Goal: Task Accomplishment & Management: Manage account settings

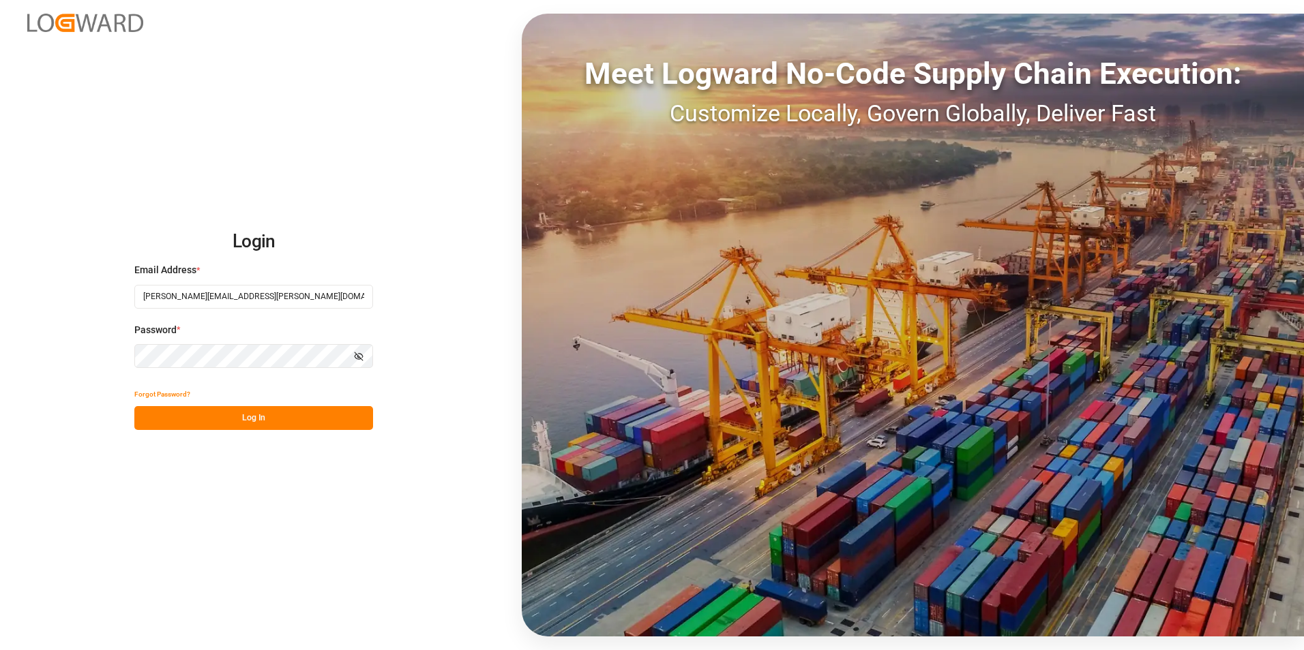
click at [287, 412] on button "Log In" at bounding box center [253, 418] width 239 height 24
type input "[PERSON_NAME][EMAIL_ADDRESS][PERSON_NAME][DOMAIN_NAME]"
click at [232, 417] on button "Log In" at bounding box center [253, 418] width 239 height 24
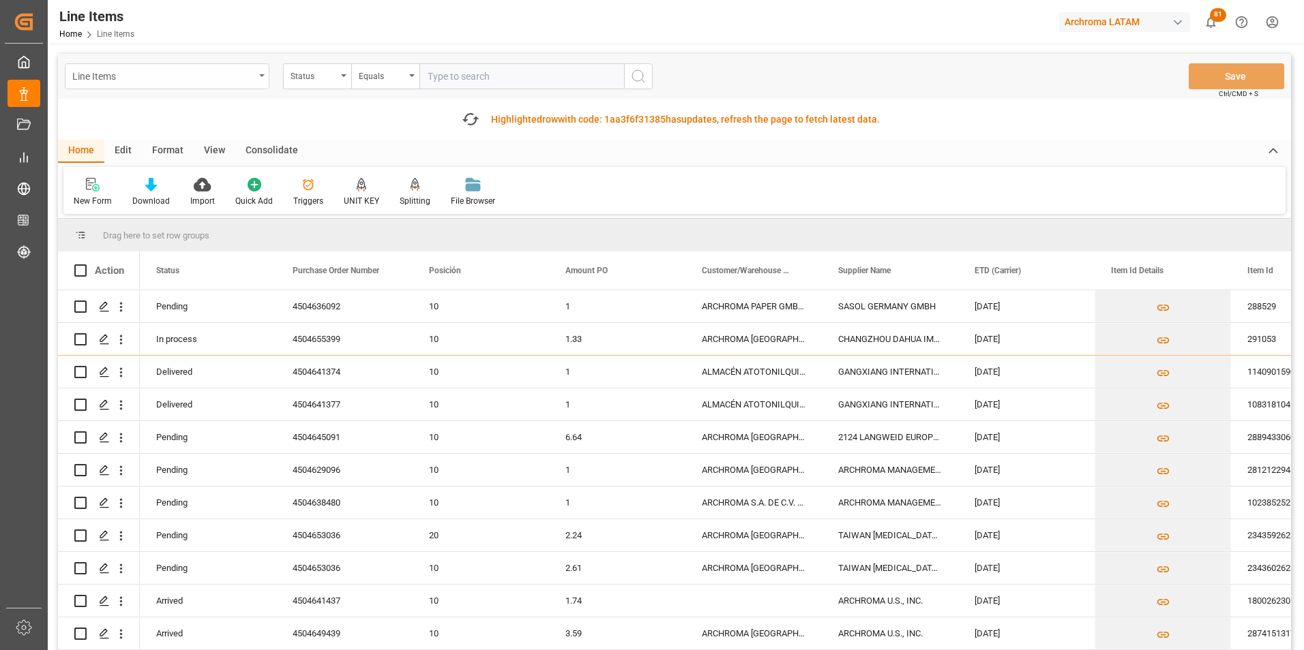
click at [241, 76] on div "Line Items" at bounding box center [163, 75] width 182 height 17
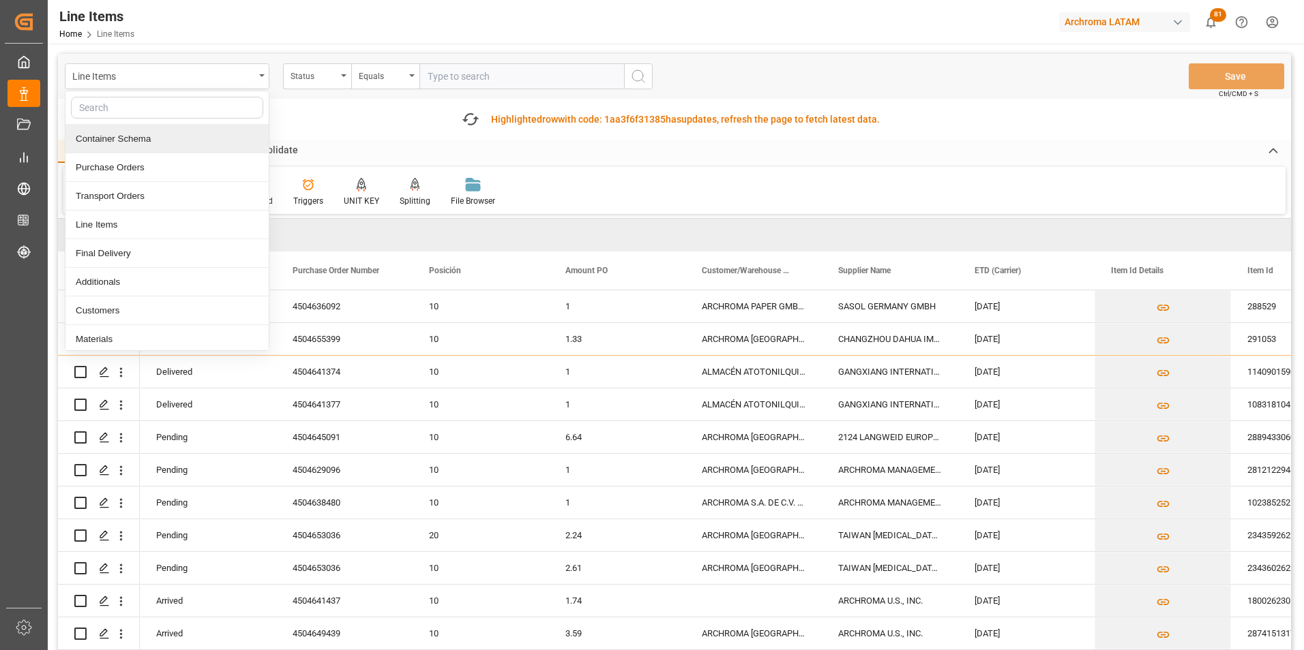
click at [130, 147] on div "Container Schema" at bounding box center [166, 139] width 203 height 29
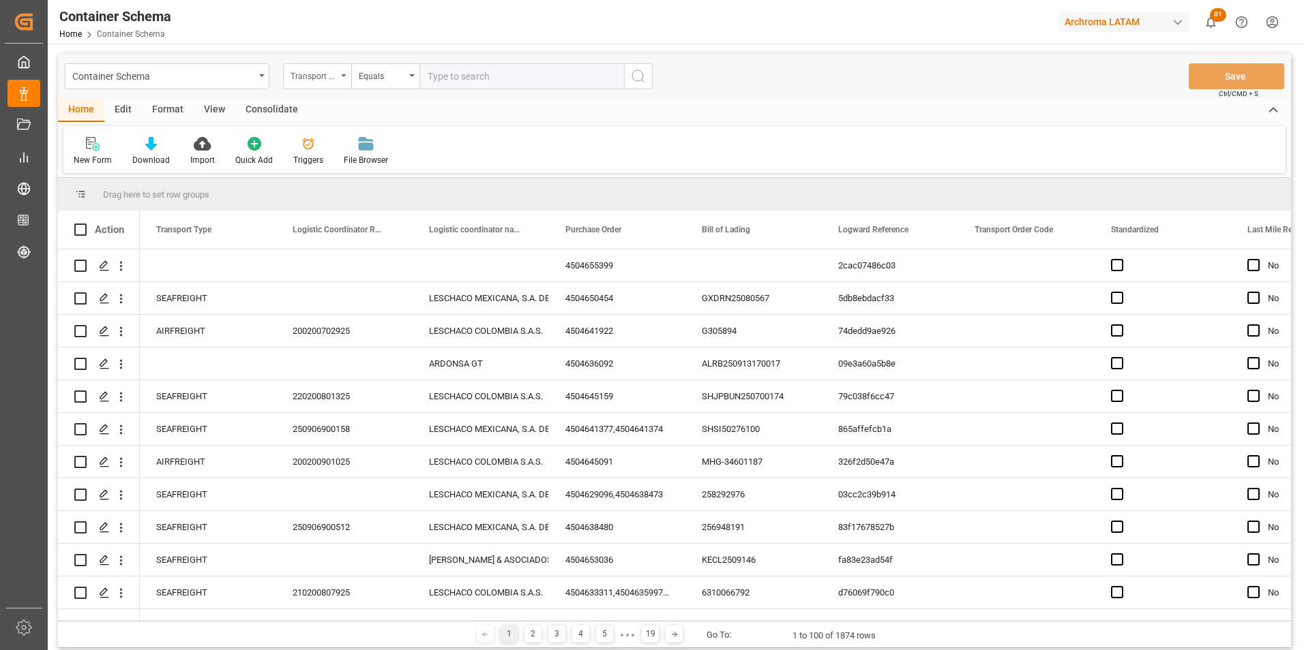
click at [324, 76] on div "Transport Type" at bounding box center [313, 75] width 46 height 16
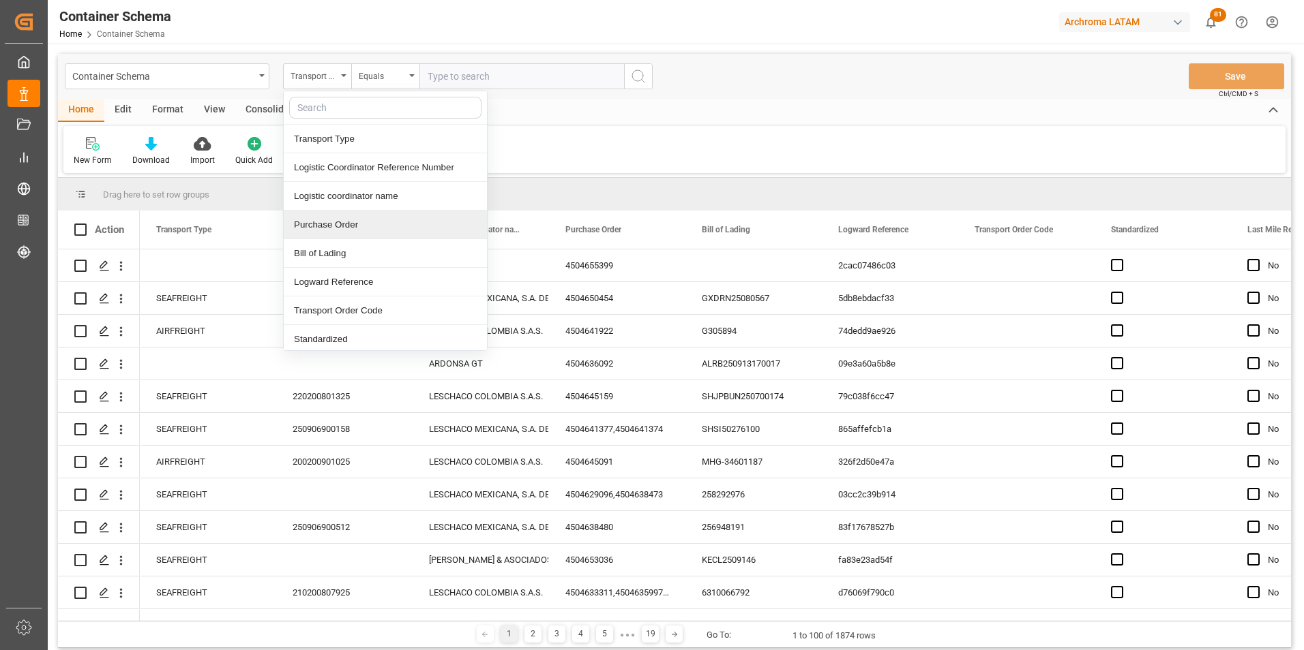
click at [350, 226] on div "Purchase Order" at bounding box center [385, 225] width 203 height 29
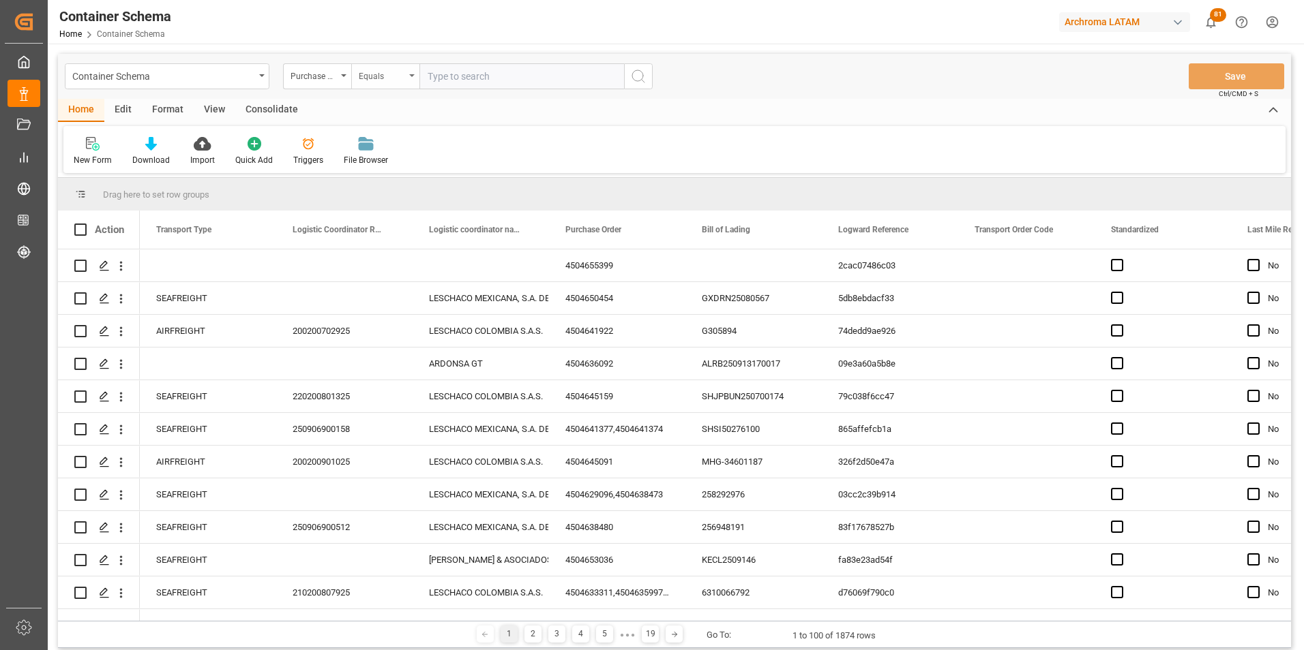
click at [378, 83] on div "Equals" at bounding box center [385, 76] width 68 height 26
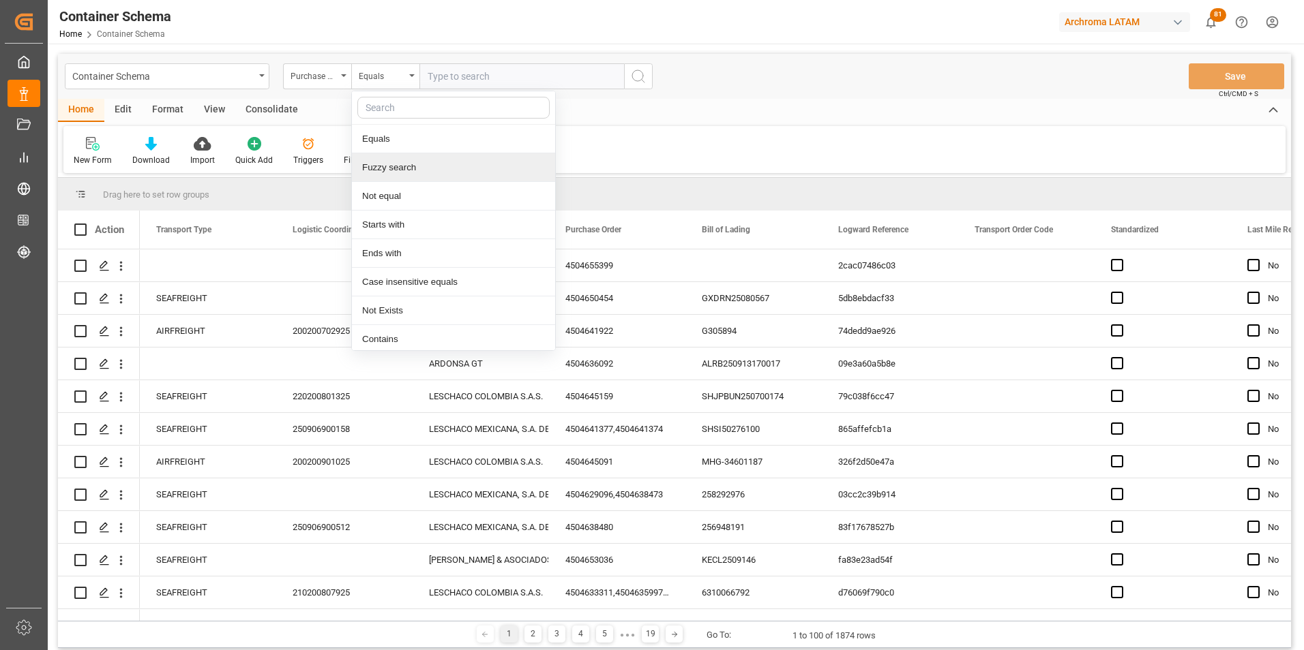
click at [400, 165] on div "Fuzzy search" at bounding box center [453, 167] width 203 height 29
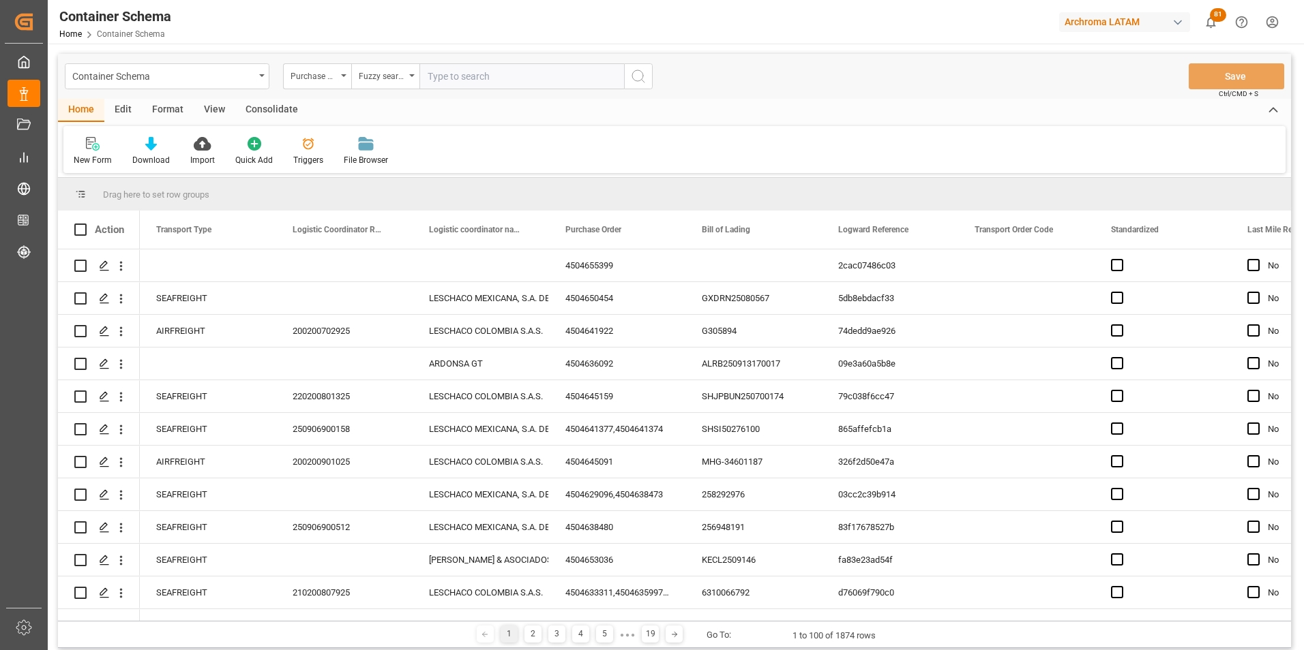
paste input "TCNU3661334"
type input "TCNU3661334"
click at [455, 77] on input "text" at bounding box center [521, 76] width 205 height 26
paste input "4504643854"
type input "4504643854"
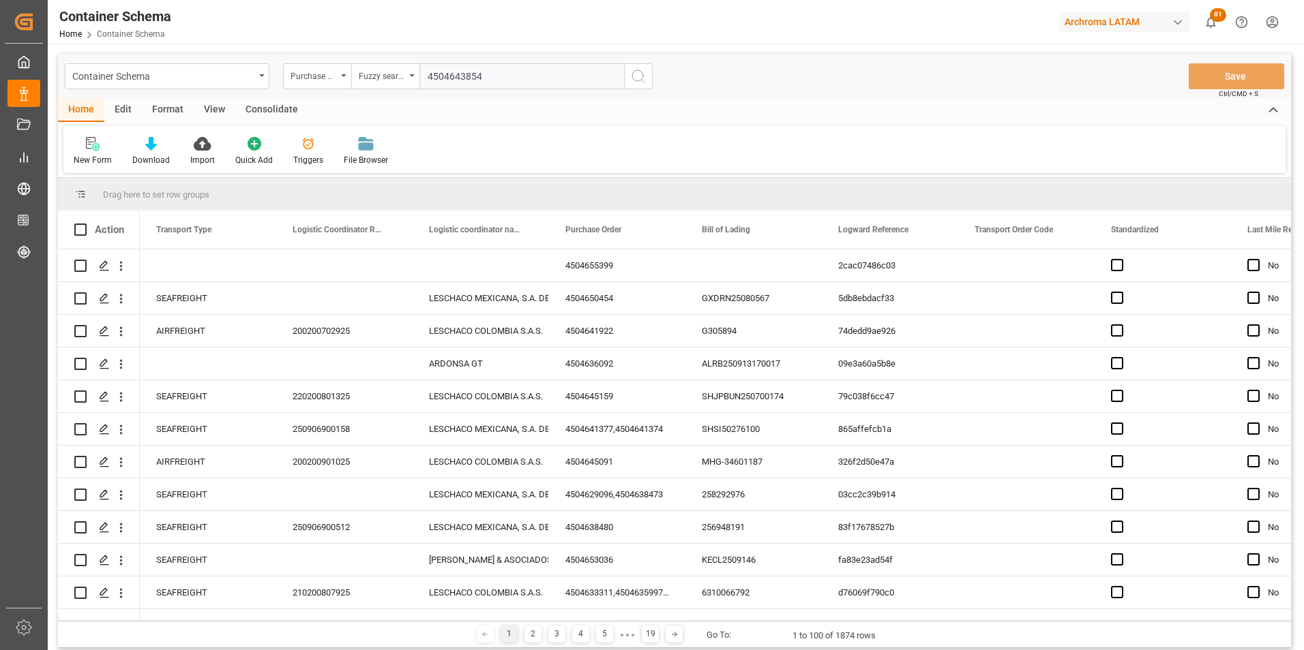
click at [640, 82] on icon "search button" at bounding box center [638, 76] width 16 height 16
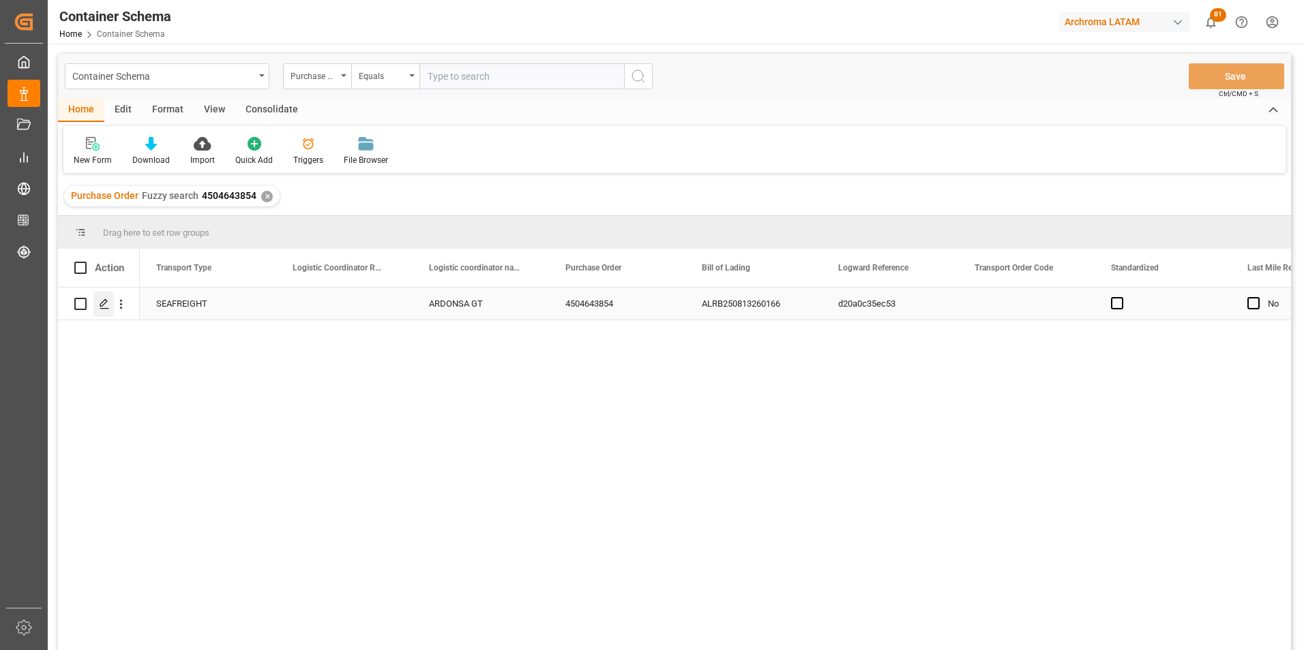
click at [104, 309] on line "Press SPACE to select this row." at bounding box center [104, 309] width 8 height 0
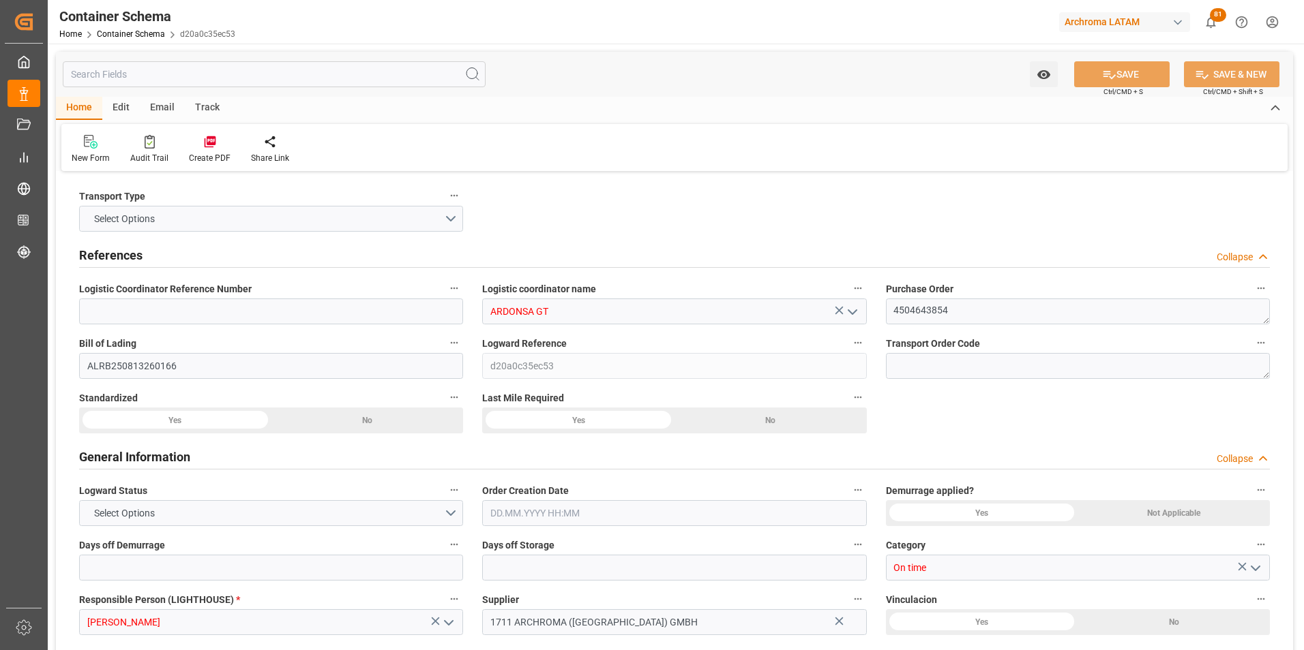
type input "0"
type input "1"
type input "4"
type input "2200"
type input "2314.4"
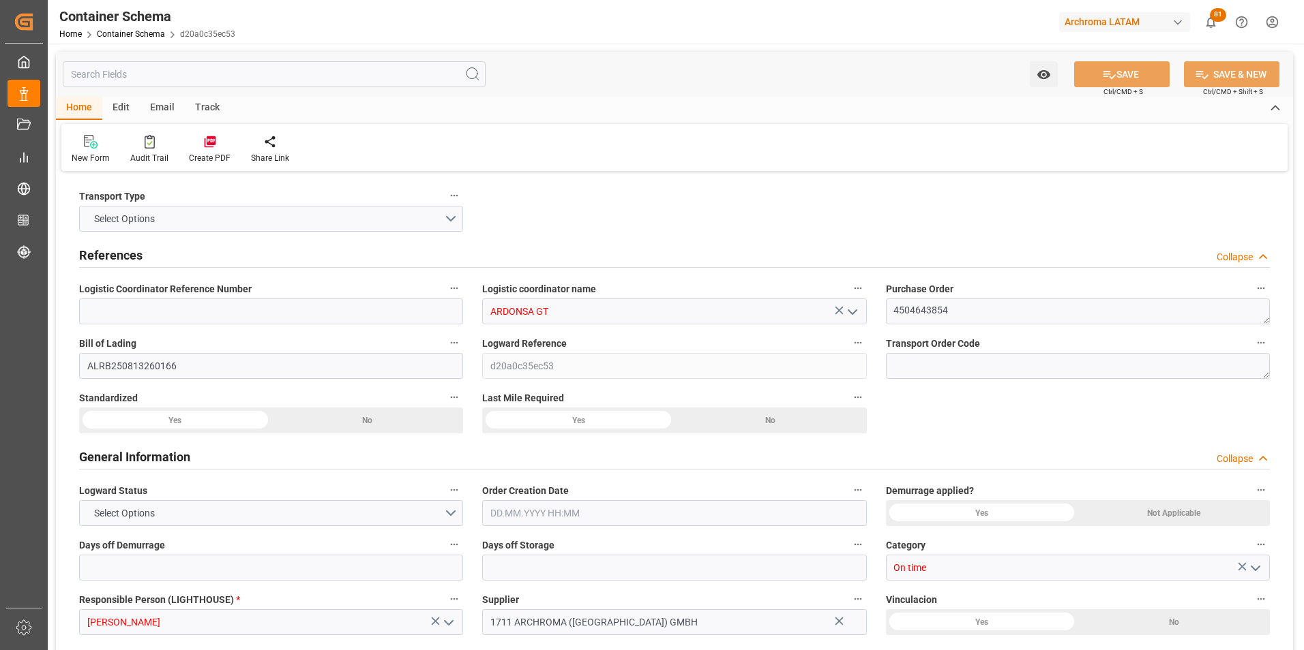
type input "CMACGM"
type input "CMA CGM Group"
type input "DEHAM"
type input "GTSTZ"
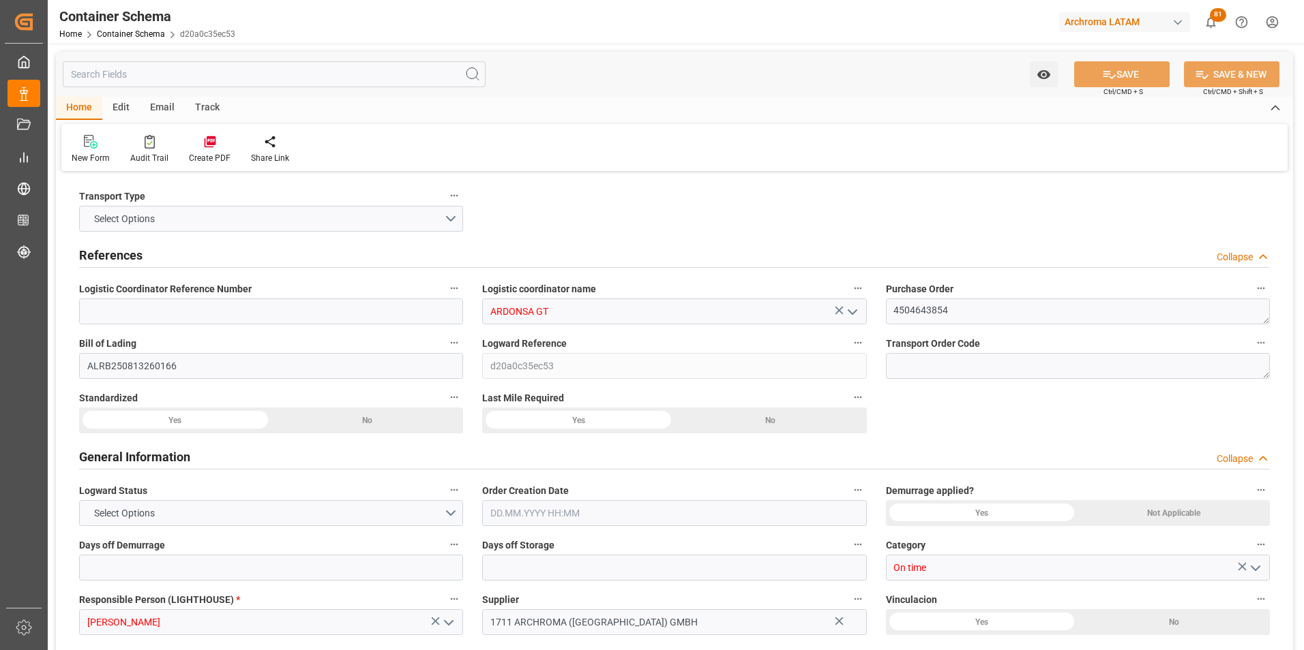
type input "9729104"
type input "[DATE] 13:00"
type input "[DATE]"
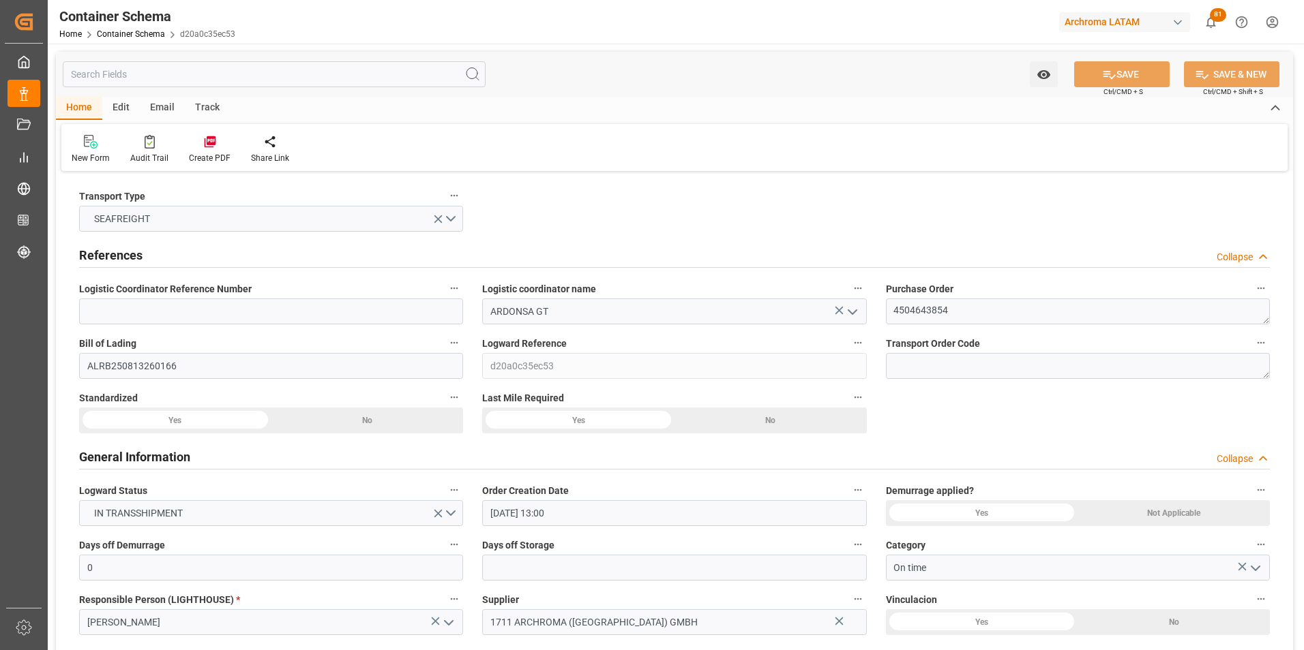
type input "[DATE]"
type input "[DATE] 00:00"
type input "[DATE] 02:00"
type input "[DATE] 00:00"
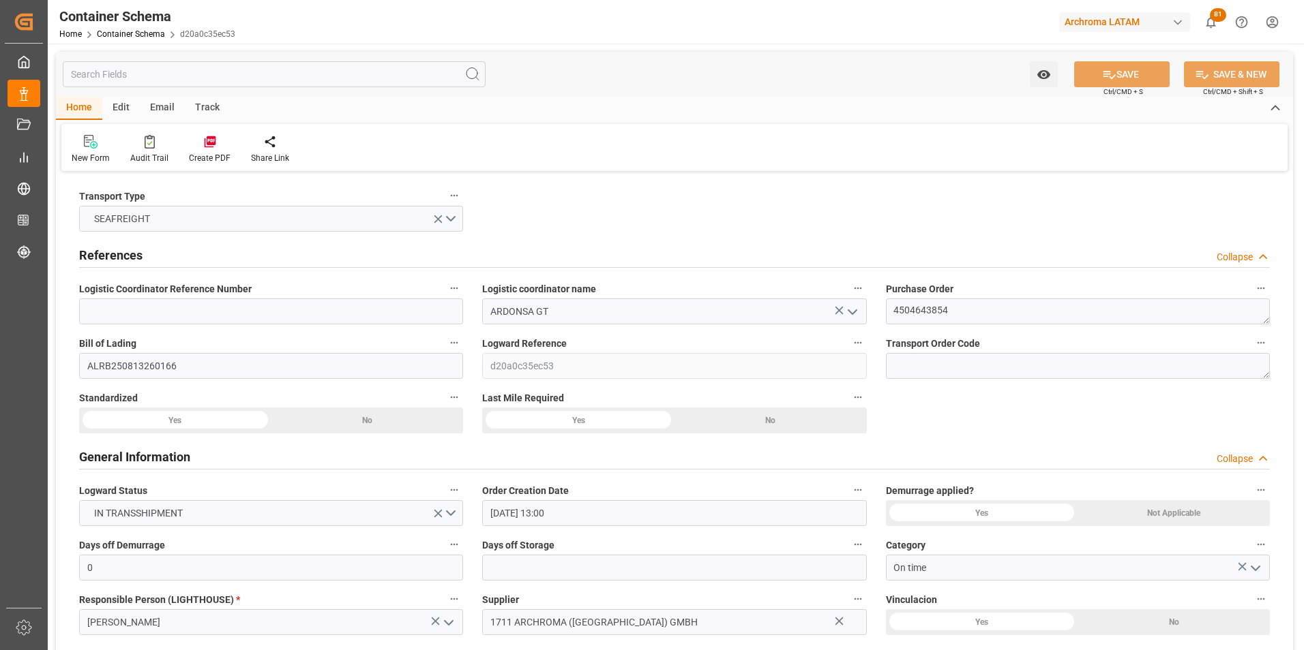
type input "[DATE] 00:00"
type input "[DATE] 04:00"
type input "[DATE] 00:00"
type input "[DATE] 04:00"
click at [160, 108] on div "Email" at bounding box center [162, 108] width 45 height 23
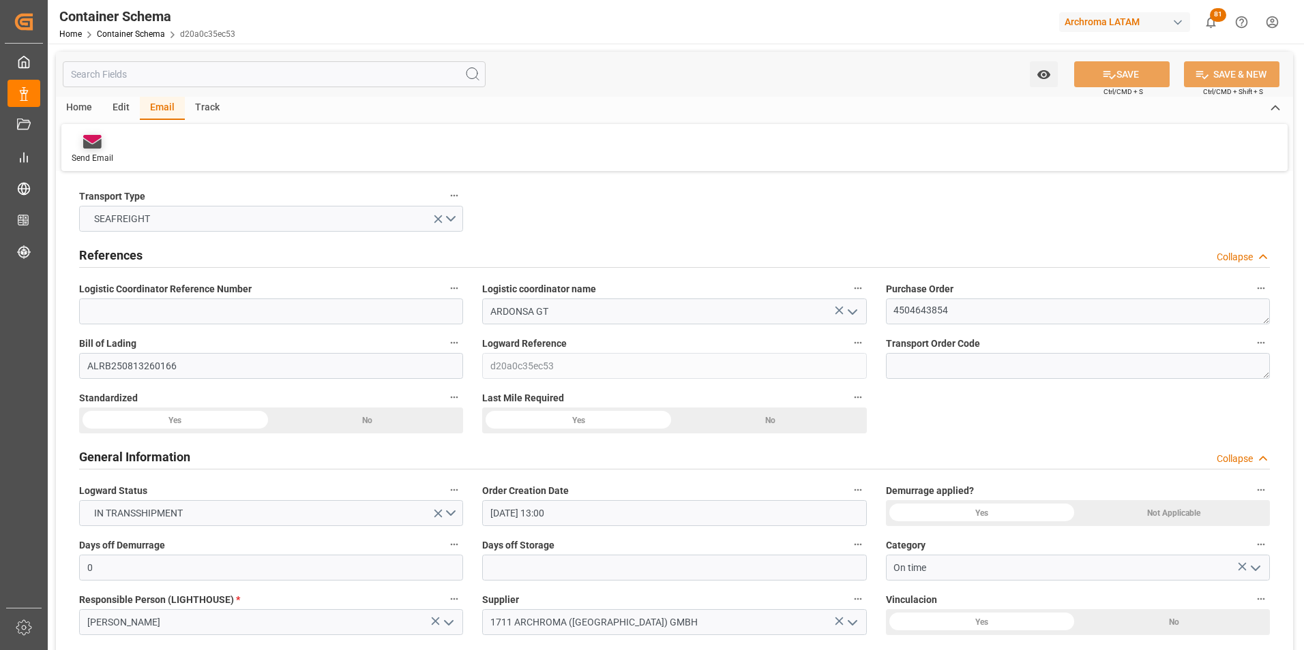
click at [110, 142] on div at bounding box center [93, 141] width 42 height 14
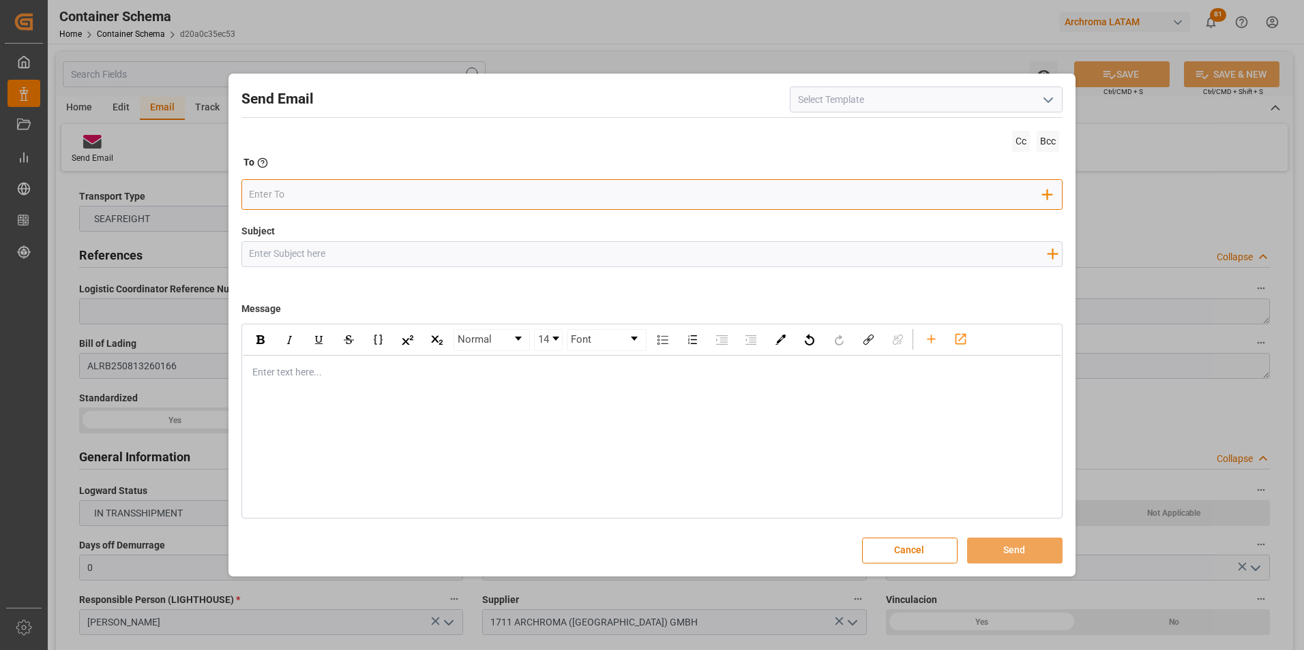
click at [536, 196] on input "email" at bounding box center [646, 195] width 794 height 20
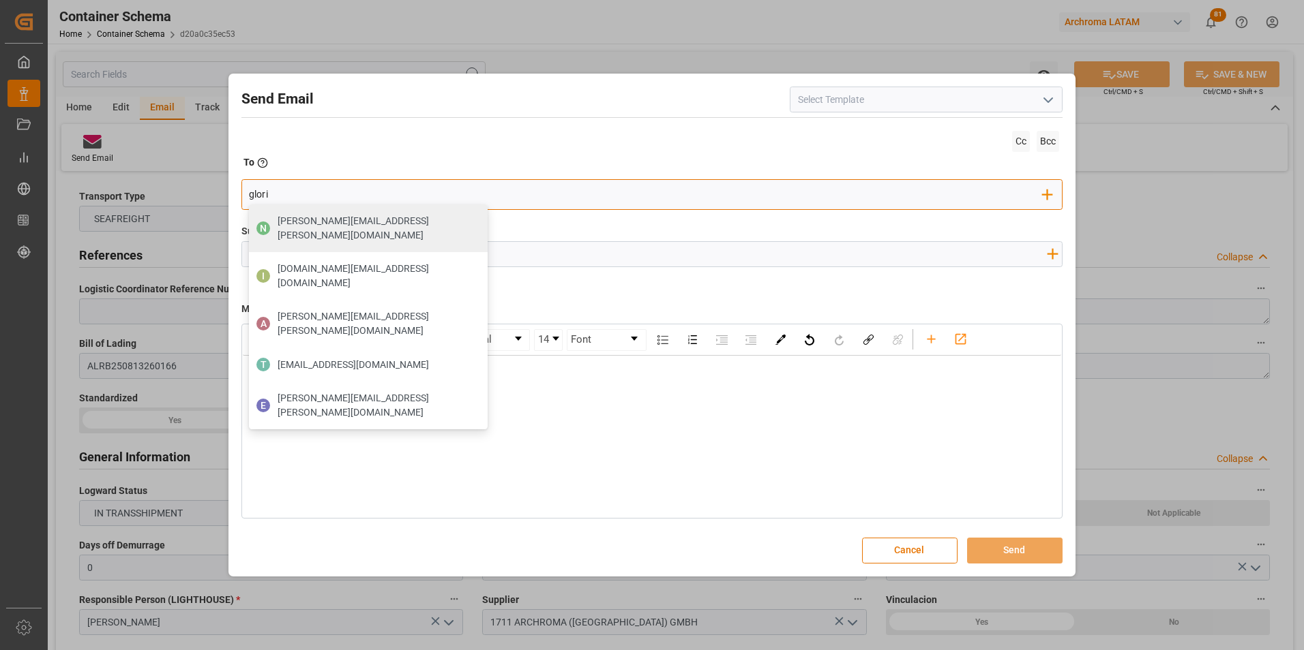
type input "[PERSON_NAME]"
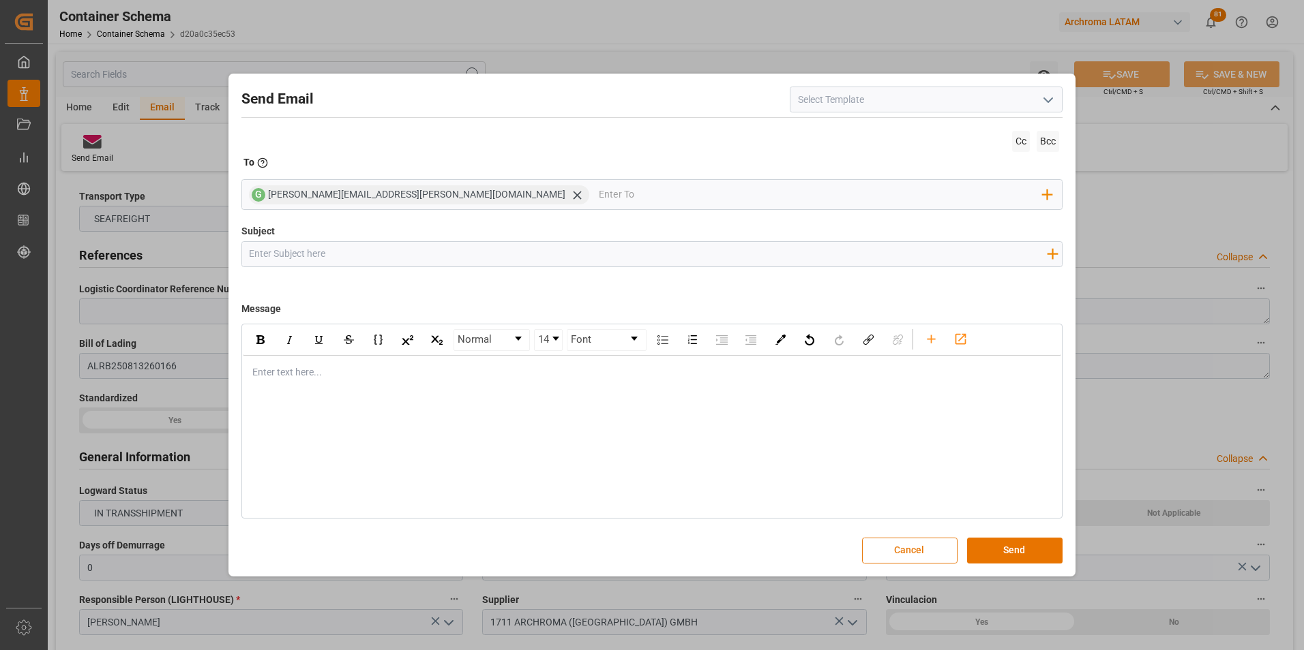
click at [927, 556] on button "Cancel" at bounding box center [909, 551] width 95 height 26
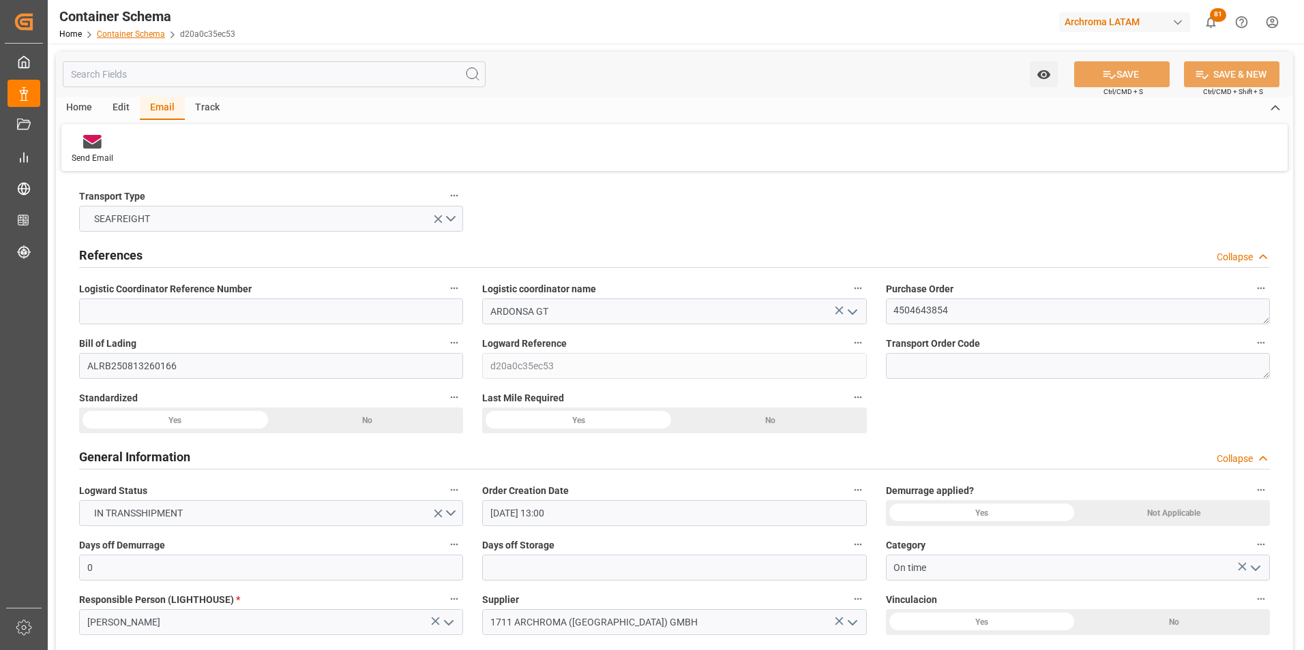
click at [143, 36] on link "Container Schema" at bounding box center [131, 34] width 68 height 10
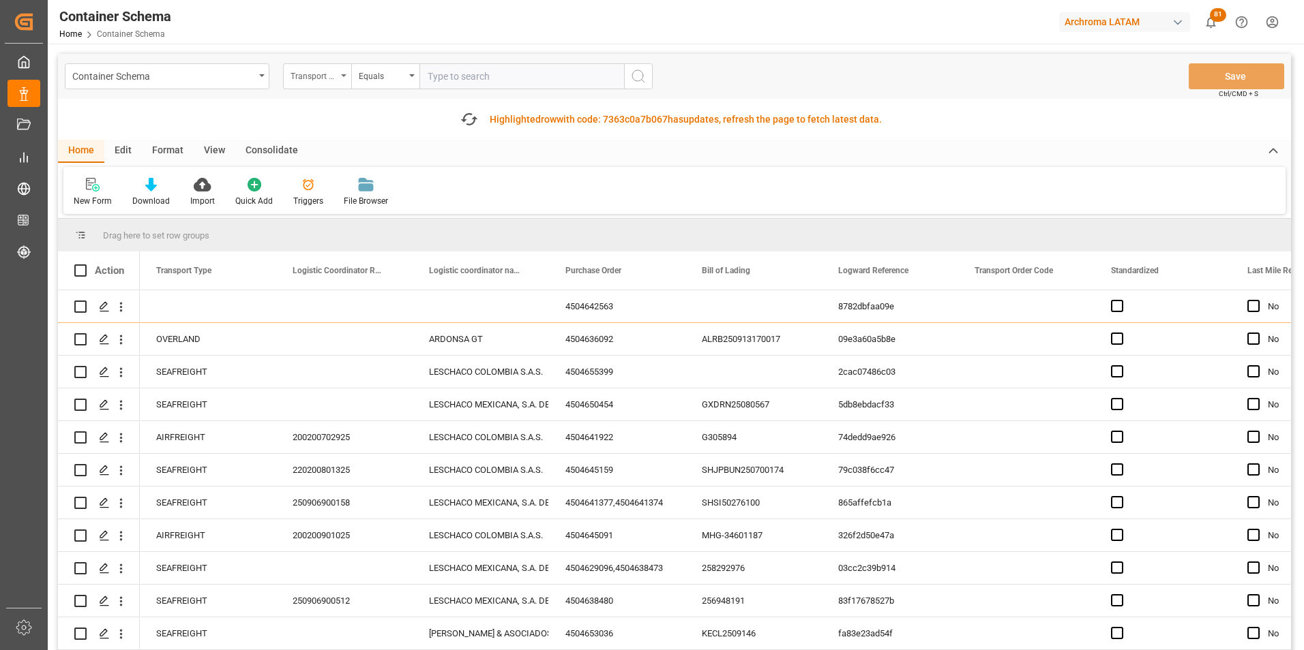
click at [326, 84] on div "Transport Type" at bounding box center [317, 76] width 68 height 26
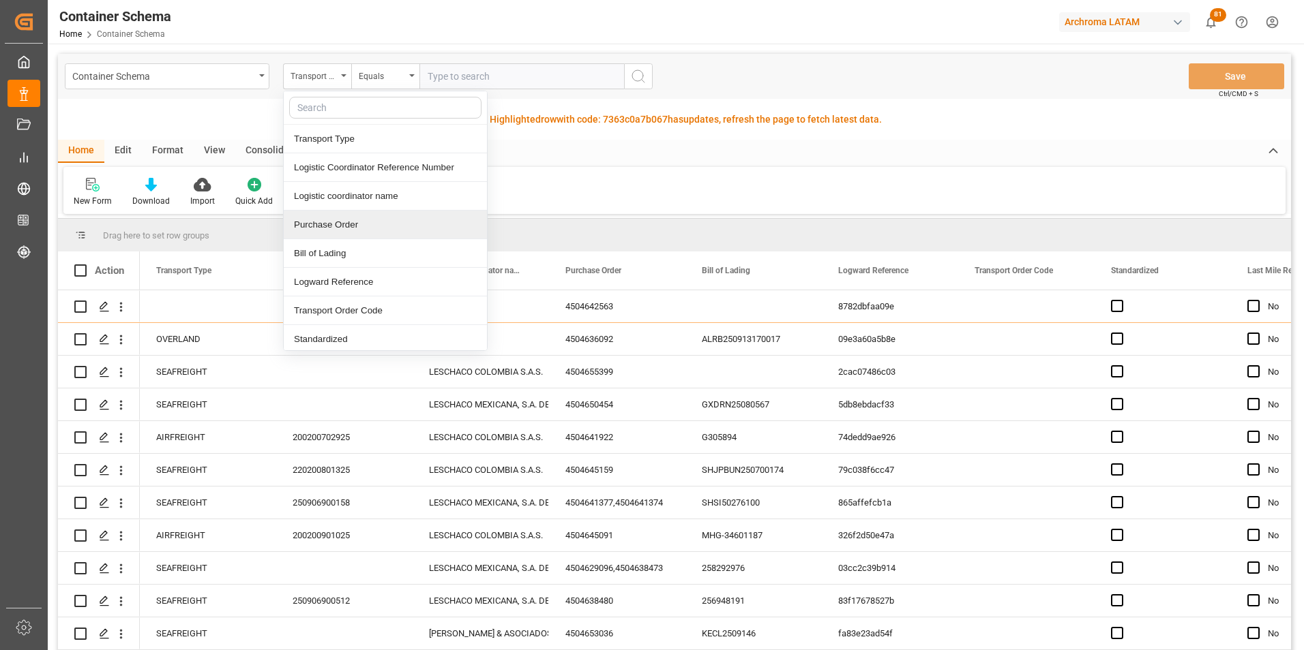
click at [354, 223] on div "Purchase Order" at bounding box center [385, 225] width 203 height 29
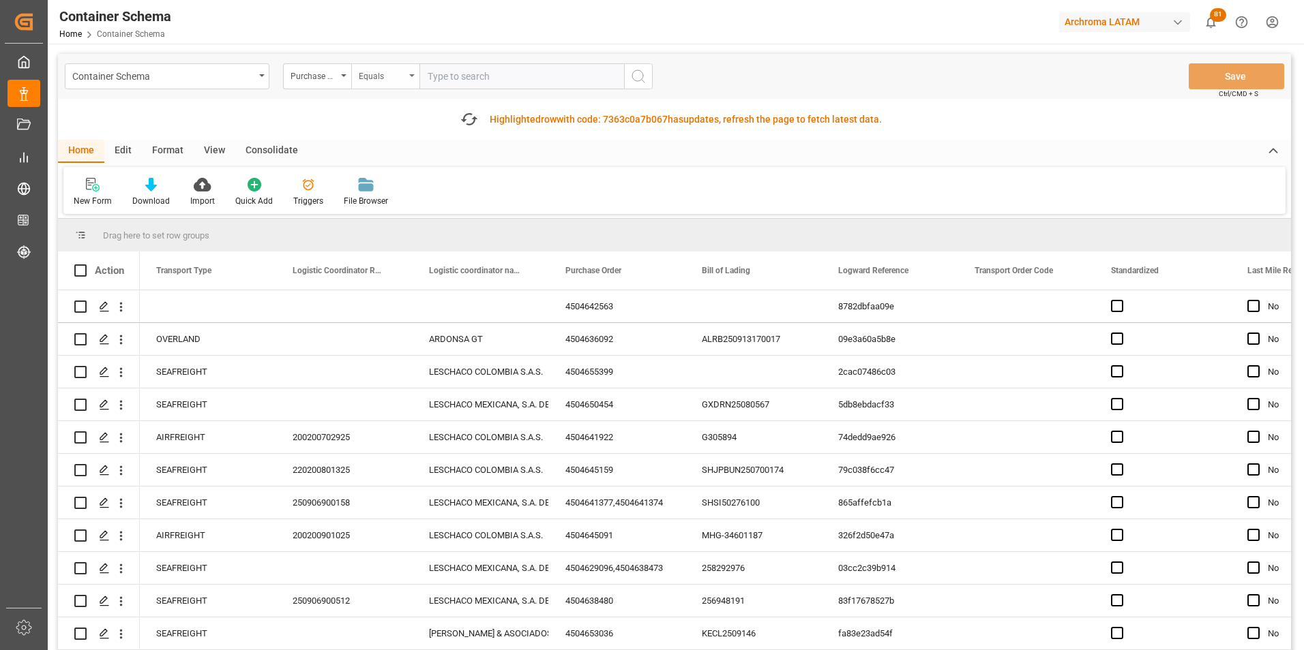
click at [391, 74] on div "Equals" at bounding box center [382, 75] width 46 height 16
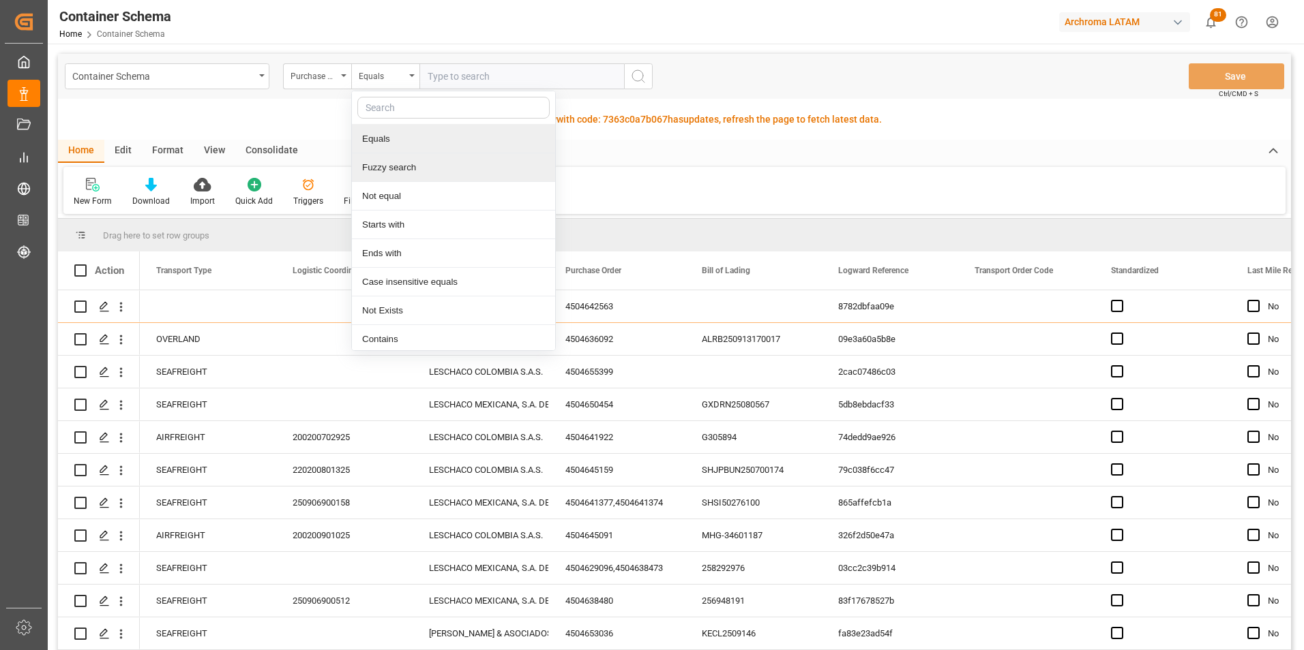
click at [409, 167] on div "Fuzzy search" at bounding box center [453, 167] width 203 height 29
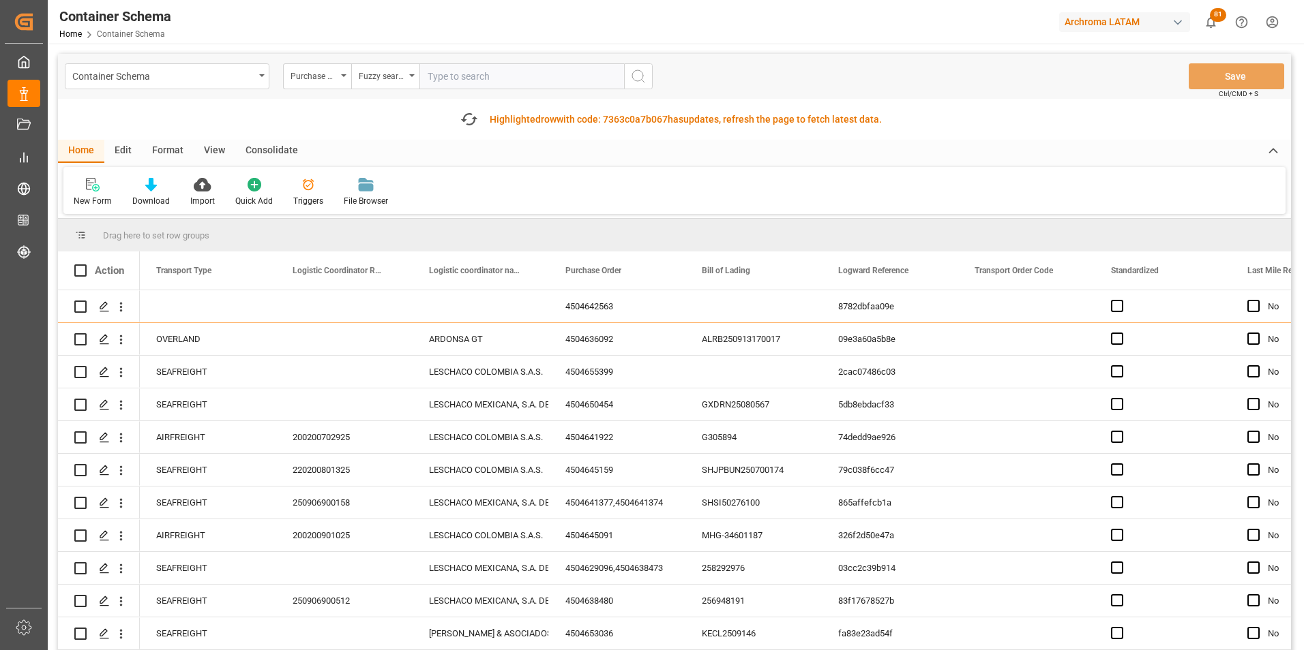
paste input "4504649483"
type input "4504649483"
click at [634, 82] on icon "search button" at bounding box center [638, 76] width 16 height 16
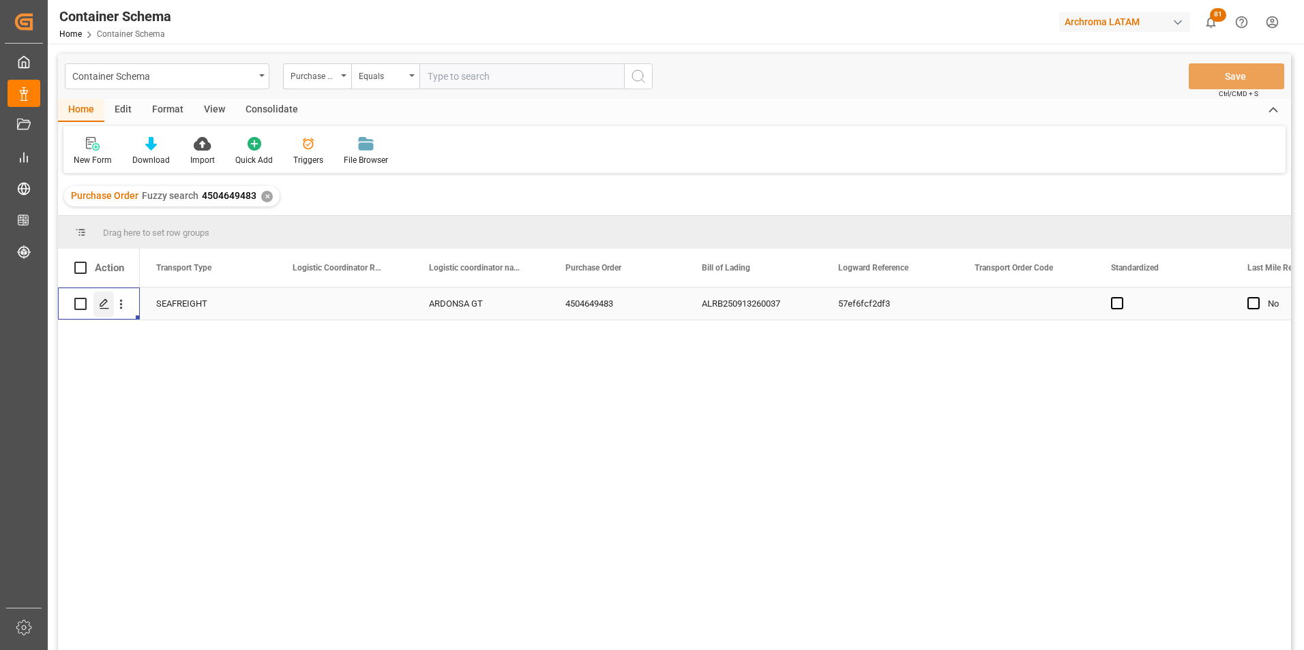
click at [106, 317] on div "Press SPACE to select this row." at bounding box center [103, 304] width 20 height 25
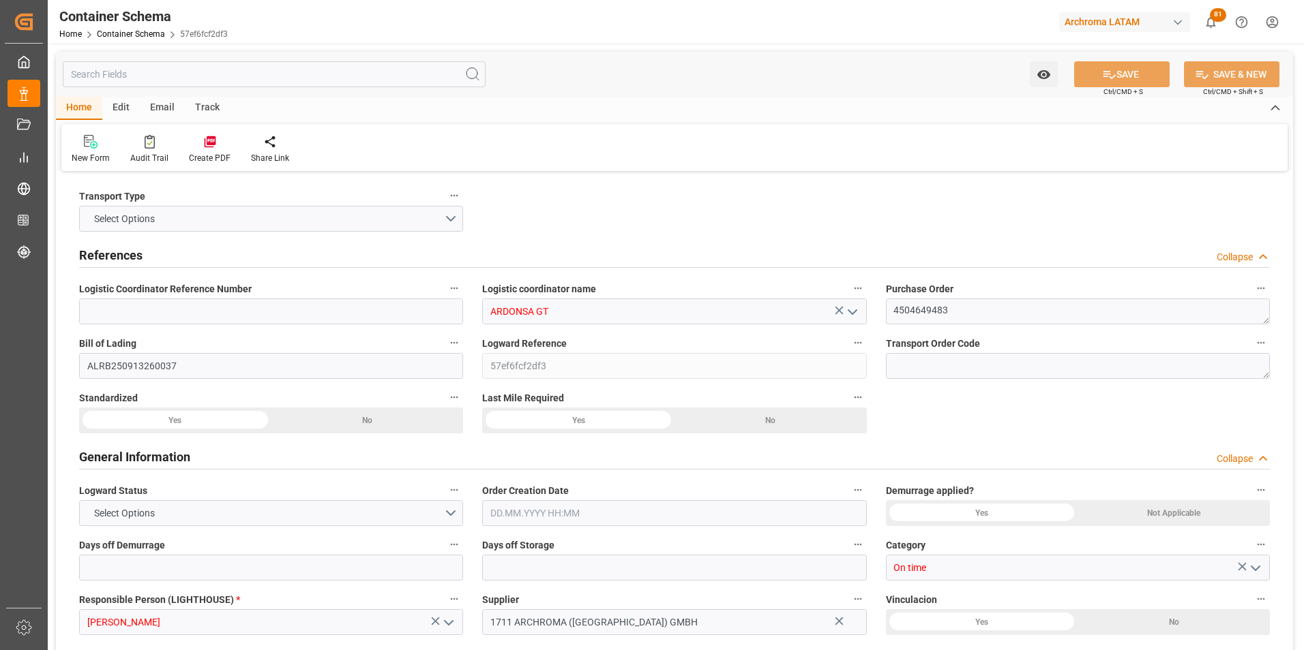
type input "0"
type input "1"
type input "4"
type input "1980"
type input "2079"
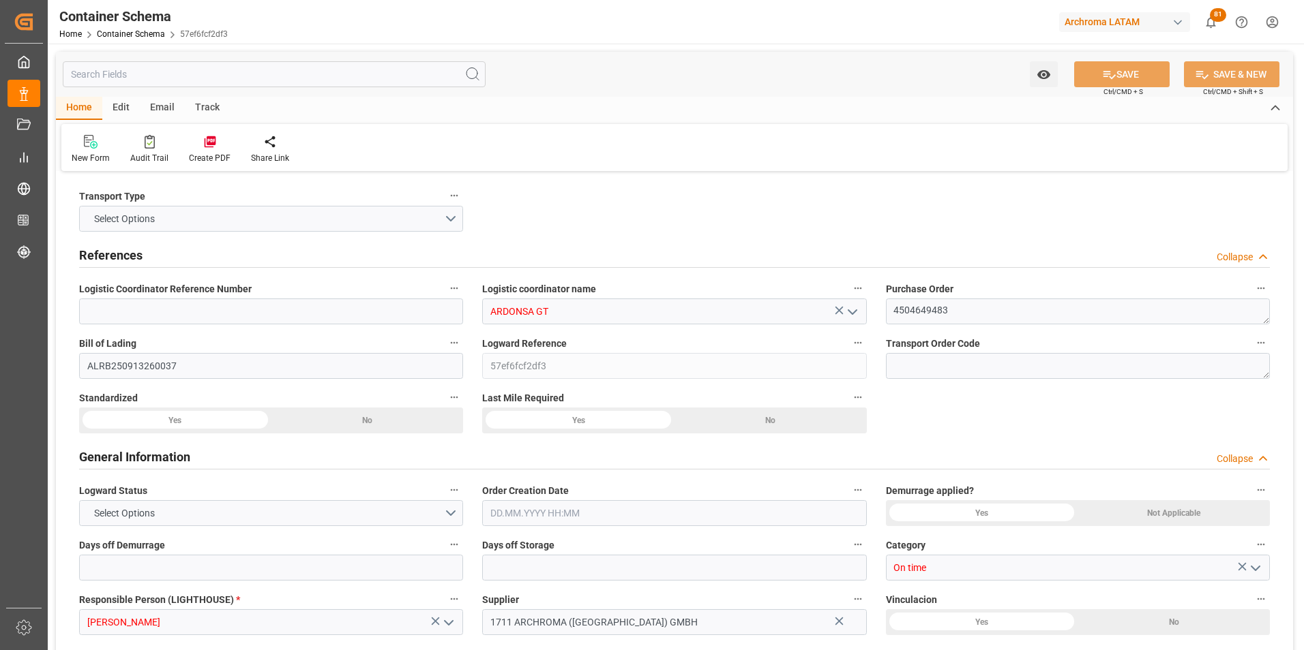
type input "CMACGM"
type input "CMA CGM Group"
type input "DEHAM"
type input "GTSTZ"
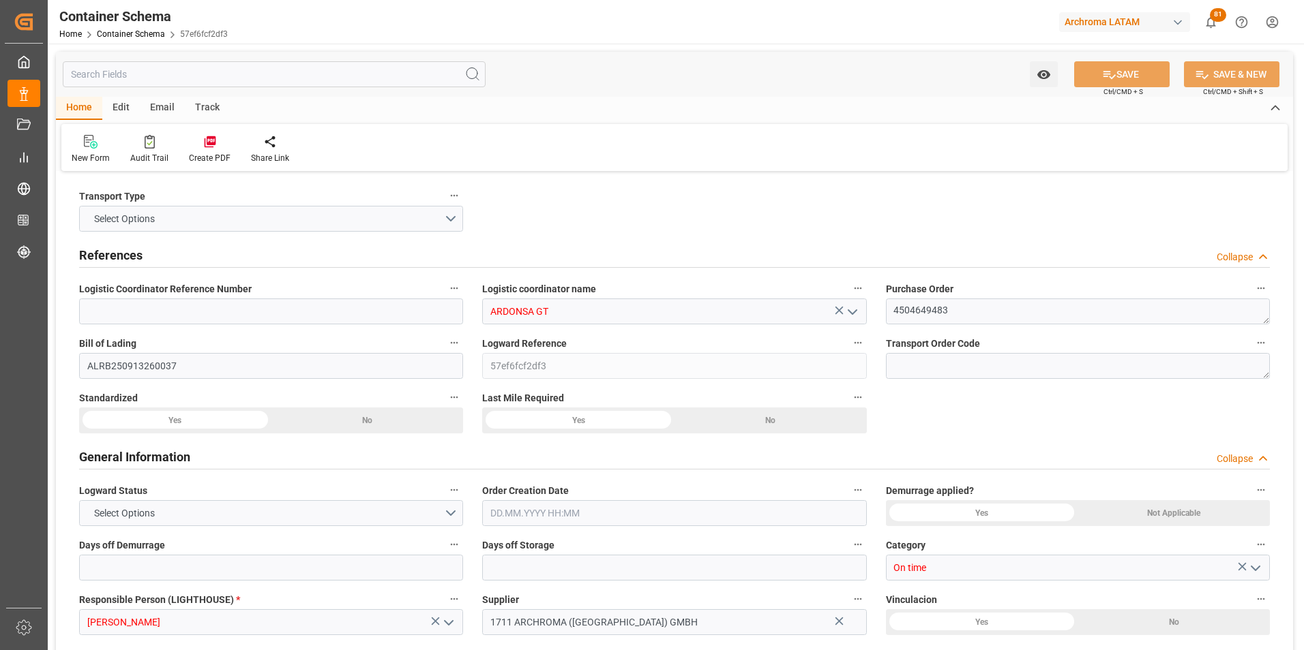
type input "9729116"
type input "[DATE] 11:45"
type input "[DATE]"
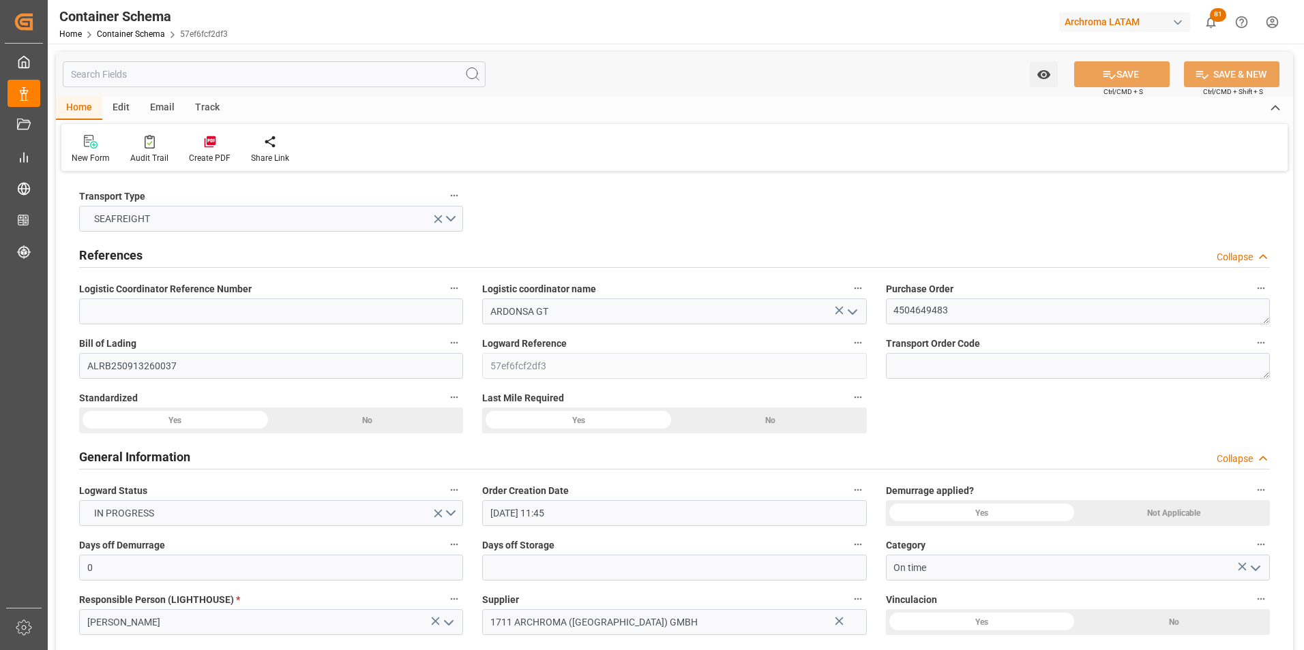
type input "[DATE]"
type input "[DATE] 00:00"
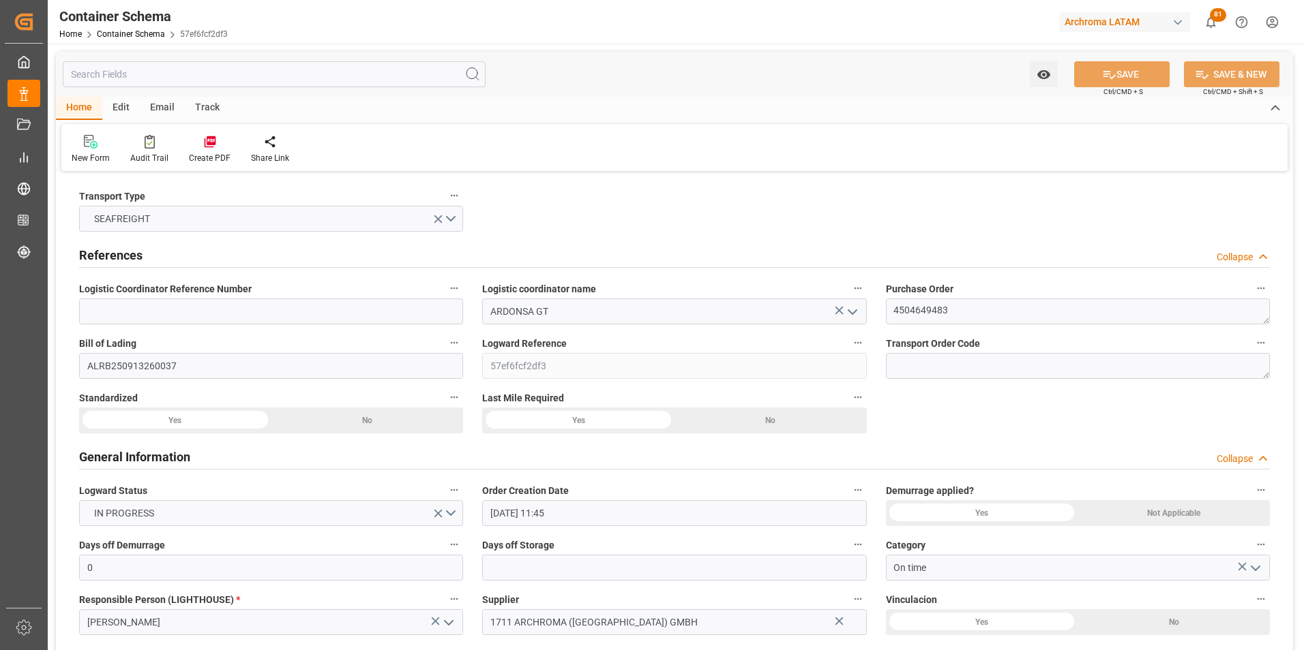
type input "[DATE] 00:00"
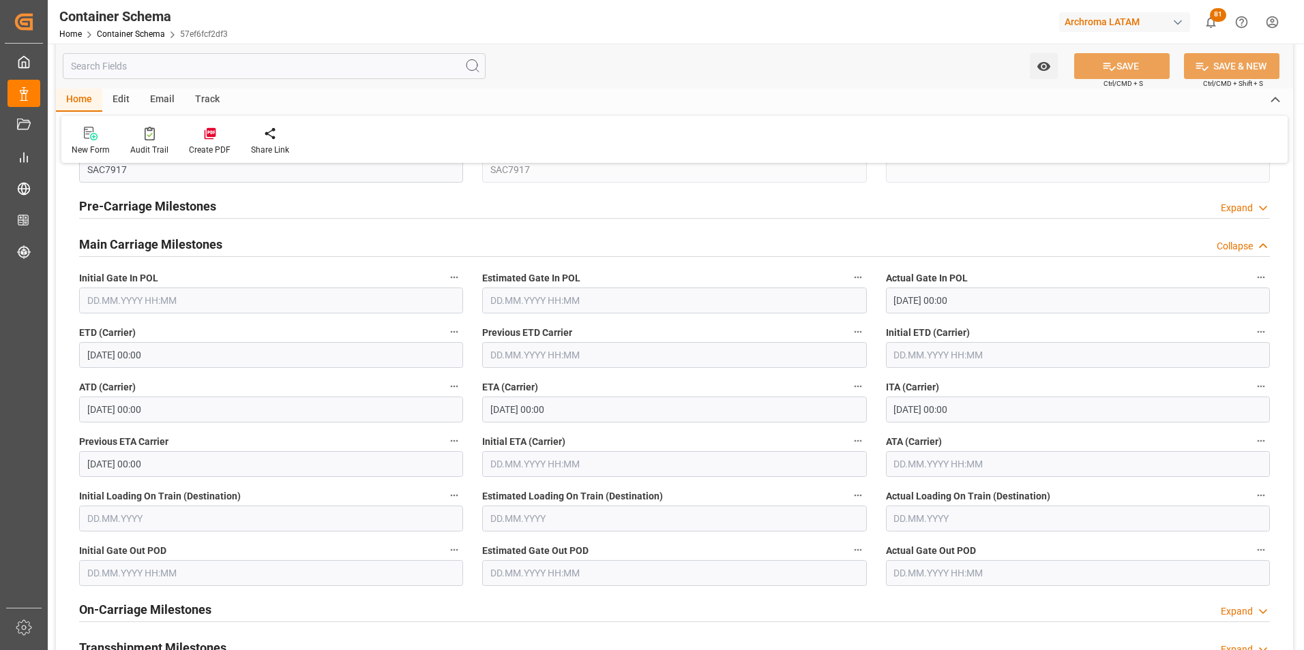
scroll to position [1636, 0]
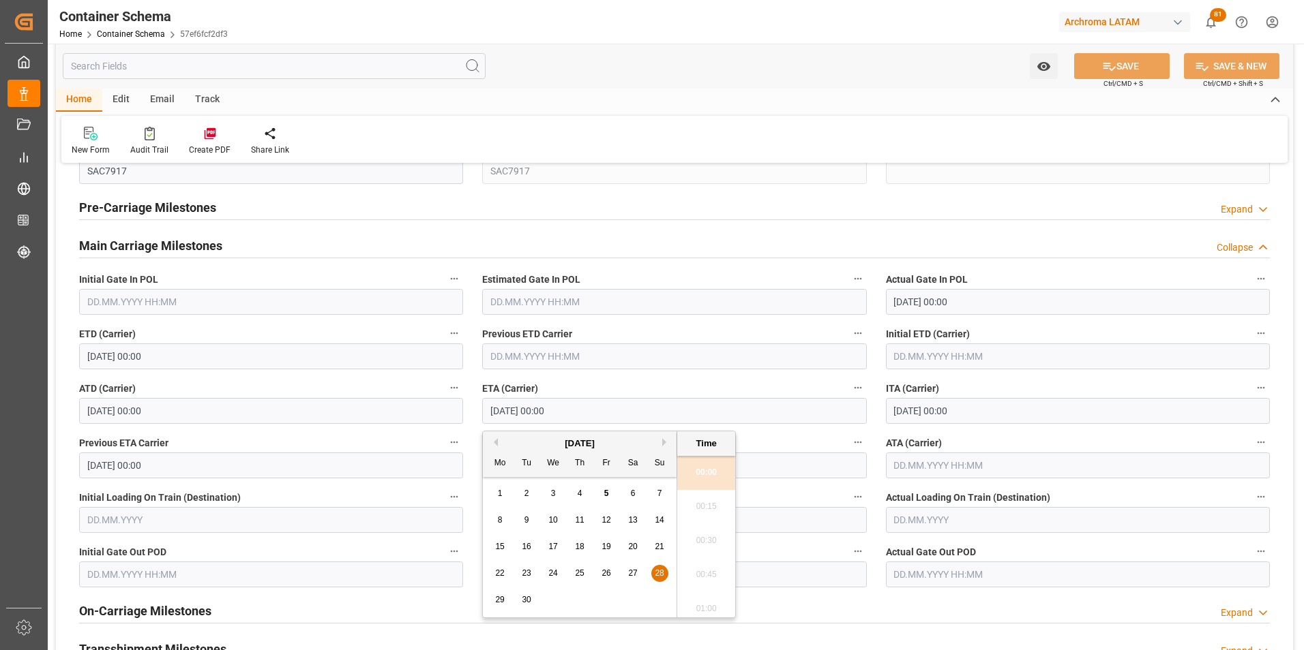
click at [522, 411] on input "[DATE] 00:00" at bounding box center [674, 411] width 384 height 26
click at [532, 598] on div "30" at bounding box center [526, 600] width 17 height 16
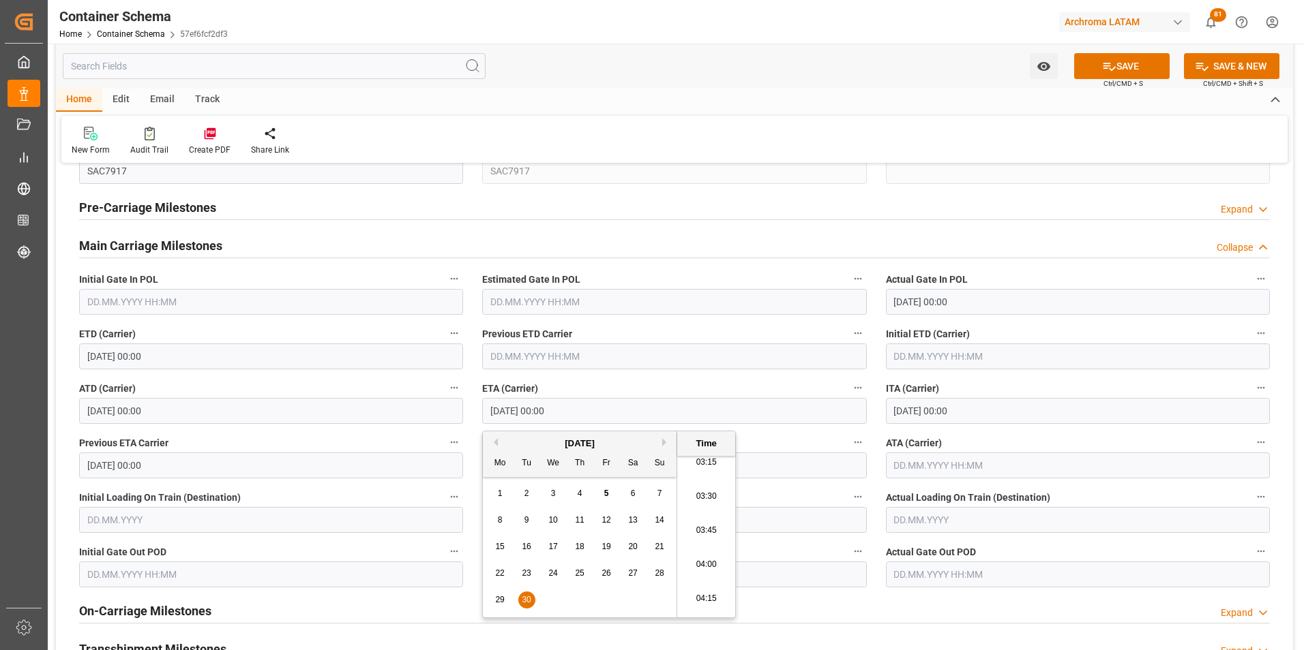
scroll to position [477, 0]
click at [708, 547] on li "04:00" at bounding box center [706, 541] width 58 height 34
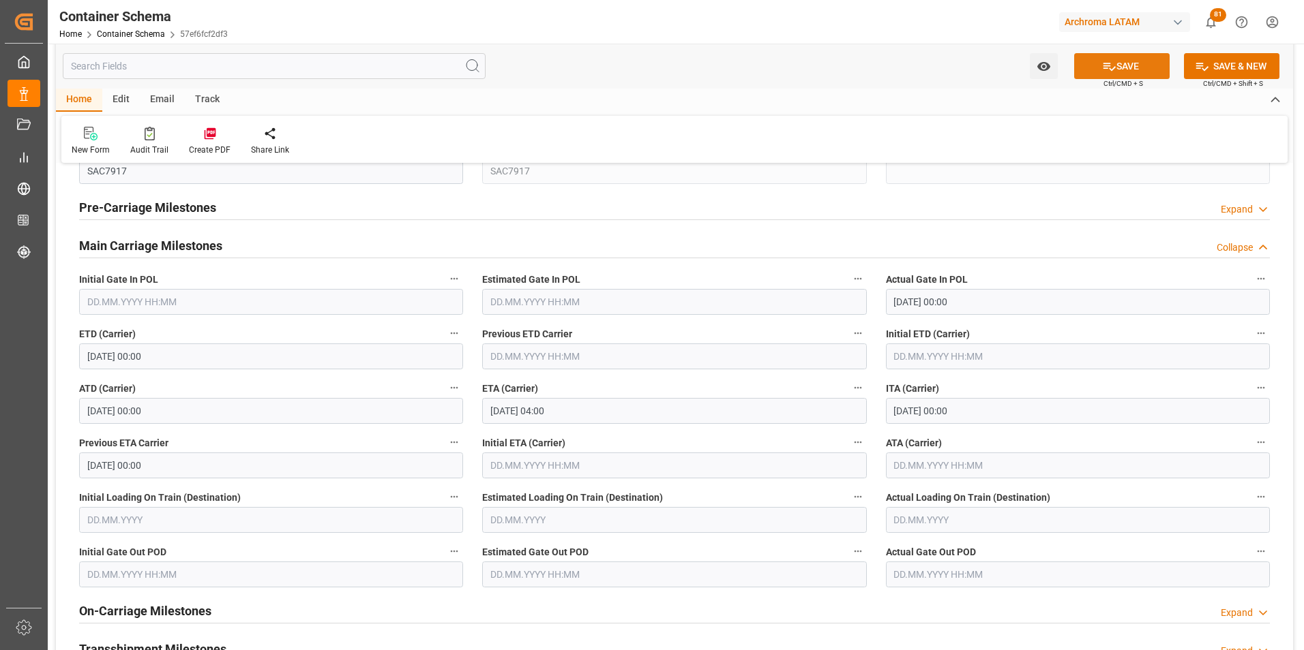
click at [1141, 70] on button "SAVE" at bounding box center [1121, 66] width 95 height 26
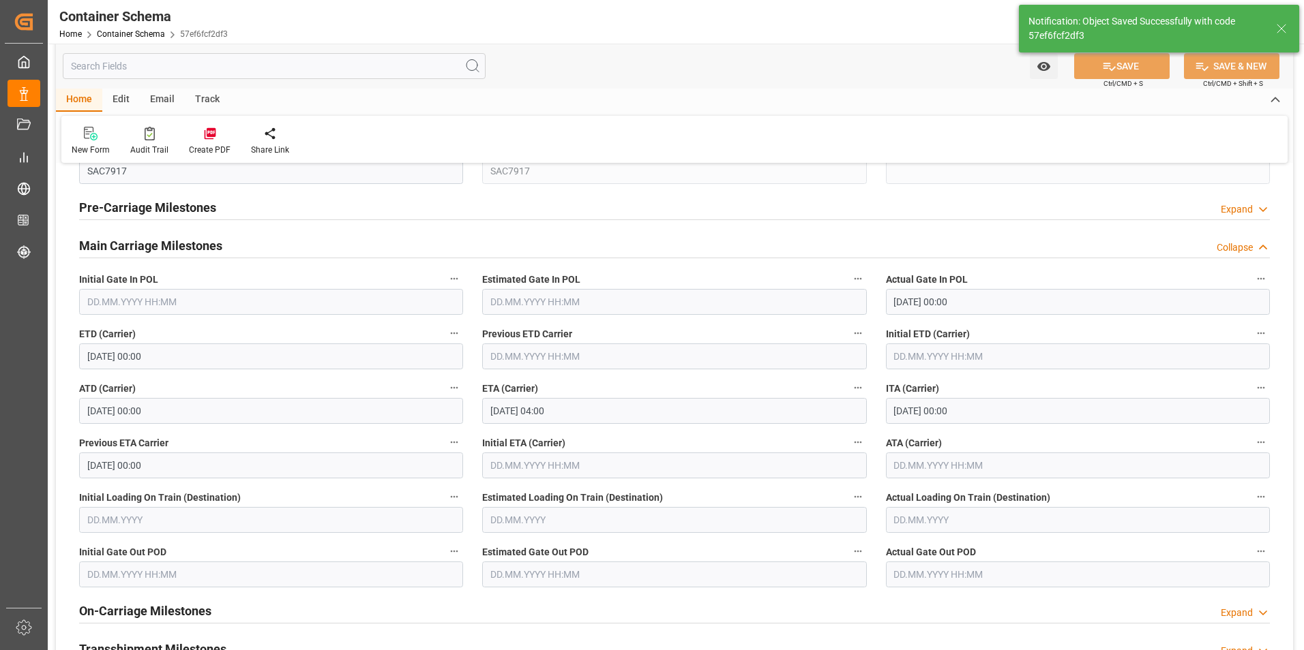
type input "[DATE] 00:00"
click at [160, 101] on div "Email" at bounding box center [162, 100] width 45 height 23
click at [108, 142] on div "Send Email" at bounding box center [92, 141] width 62 height 30
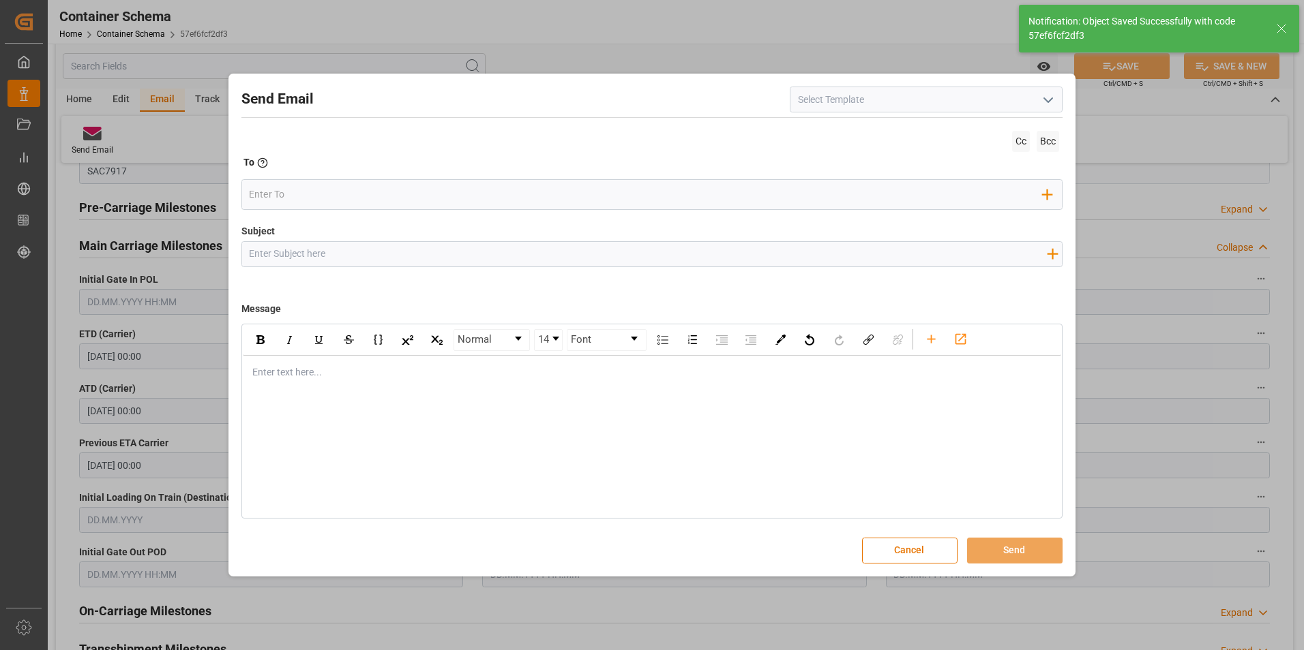
click at [1044, 104] on icon "open menu" at bounding box center [1048, 100] width 16 height 16
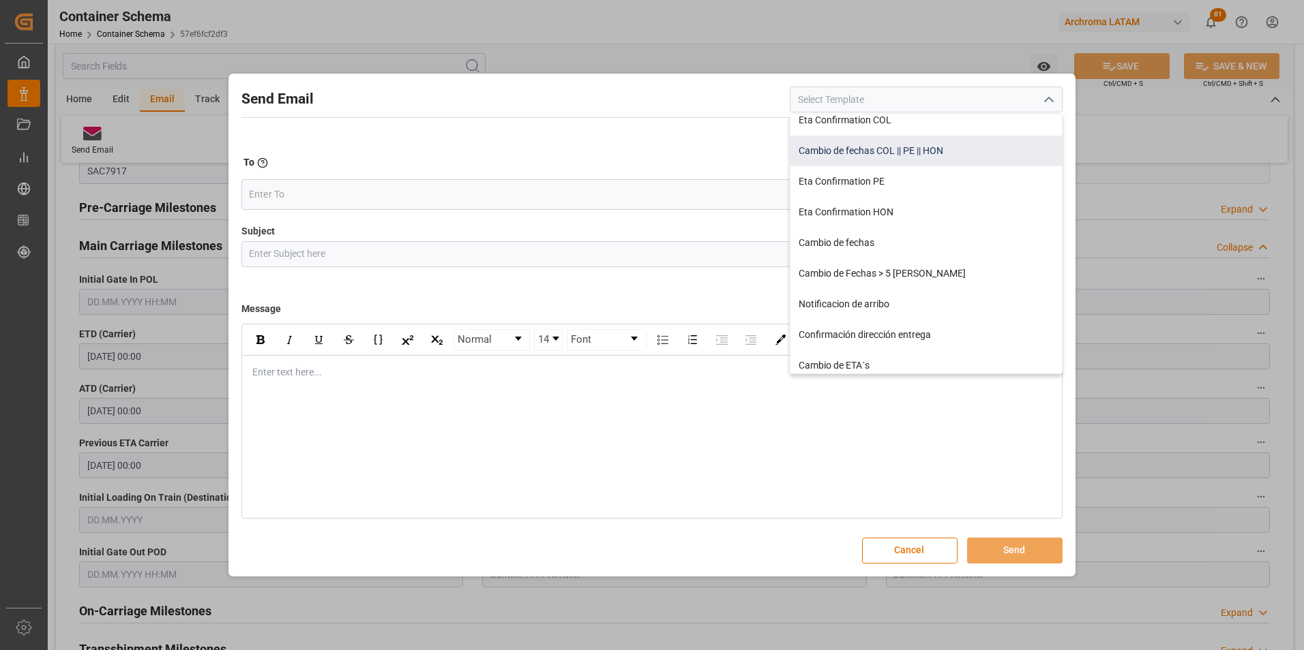
scroll to position [273, 0]
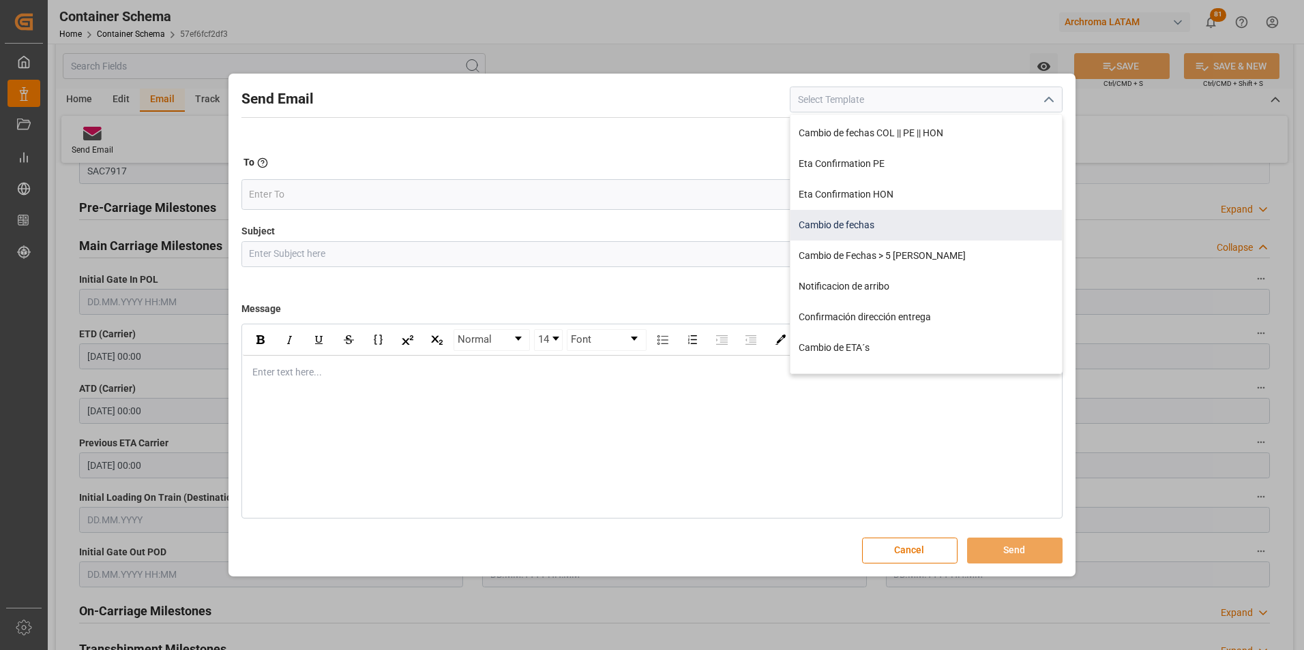
click at [860, 225] on div "Cambio de fechas" at bounding box center [925, 225] width 271 height 31
type input "Cambio de fechas"
type input "{{customsEntry}}|| Cambio de ETA {{estimatedArrivalPod}} | PO {{purchaseOrder}}…"
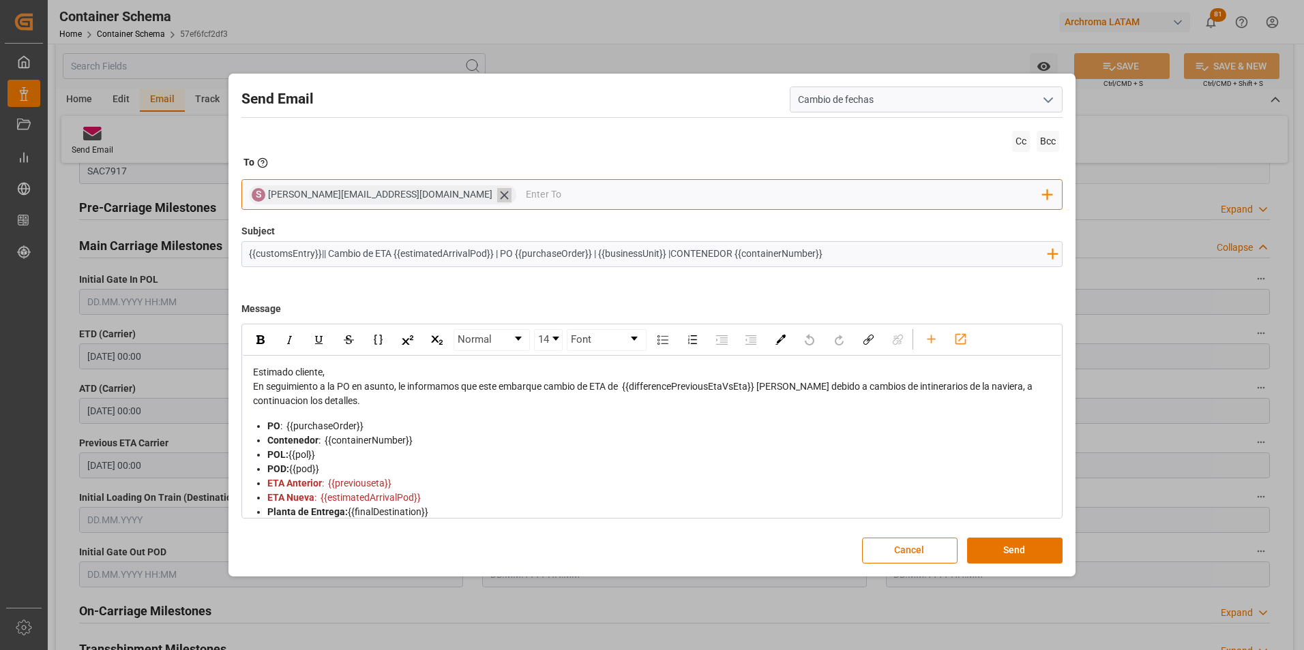
click at [500, 193] on icon at bounding box center [504, 195] width 8 height 8
click at [395, 193] on input "email" at bounding box center [646, 195] width 794 height 20
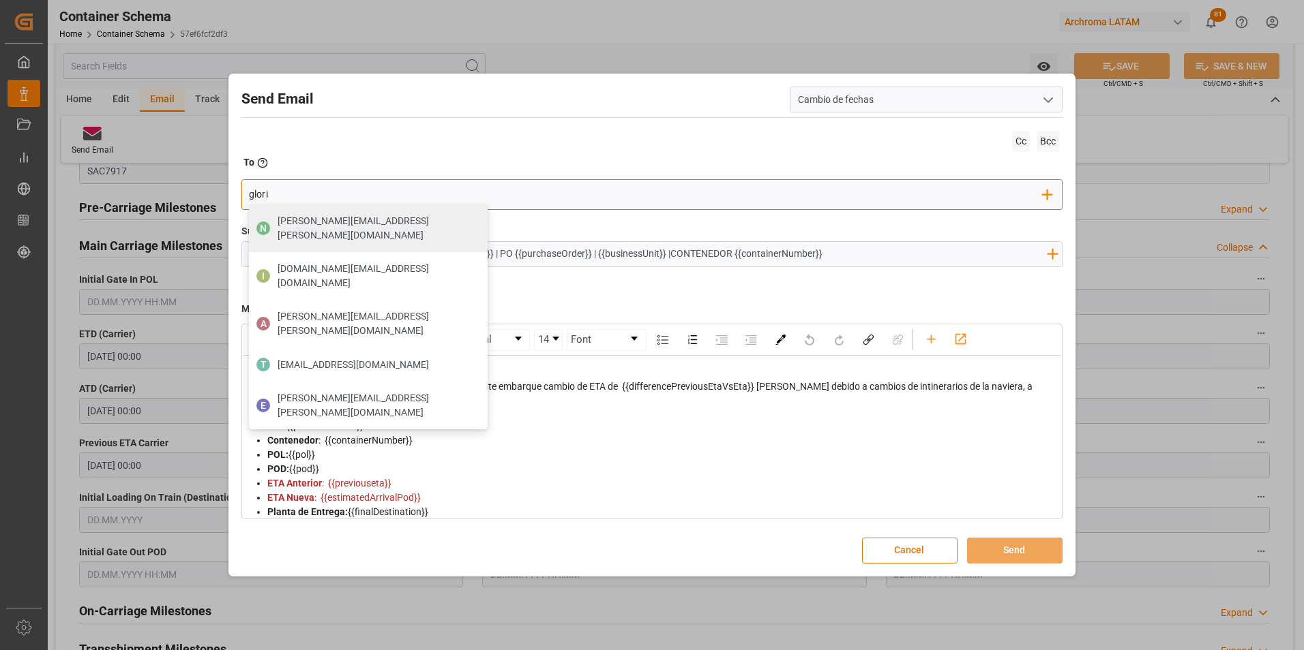
type input "[PERSON_NAME]"
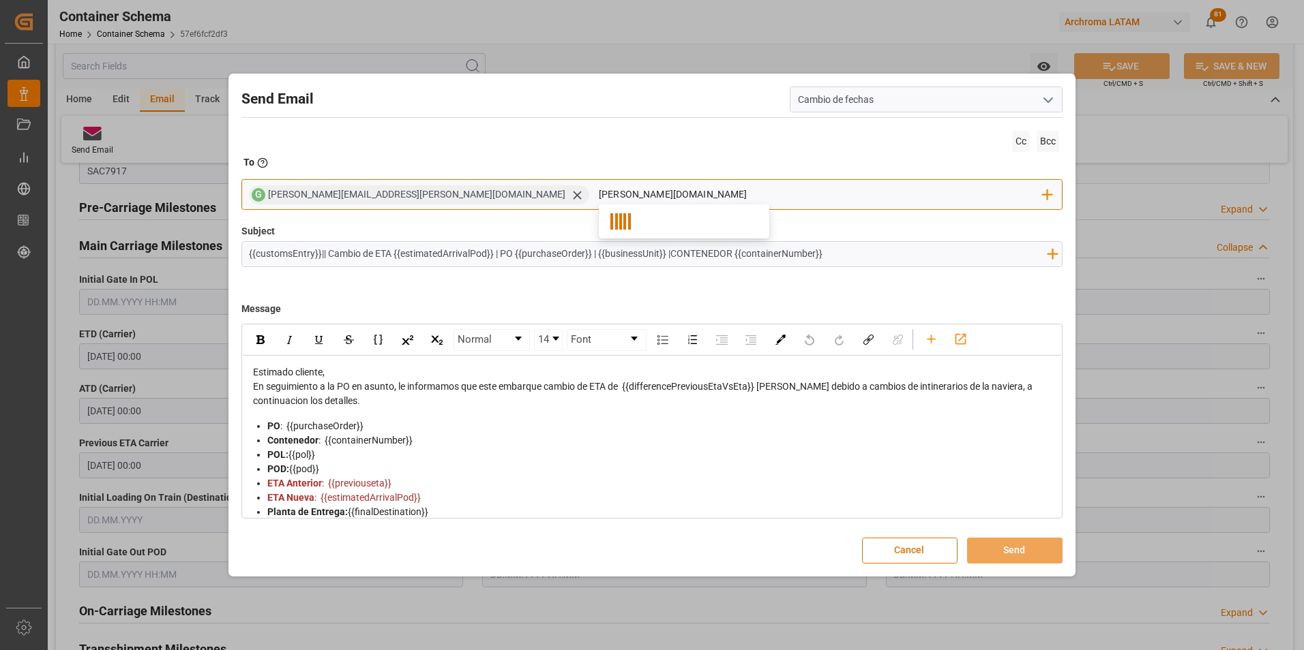
type input "nancy.cas"
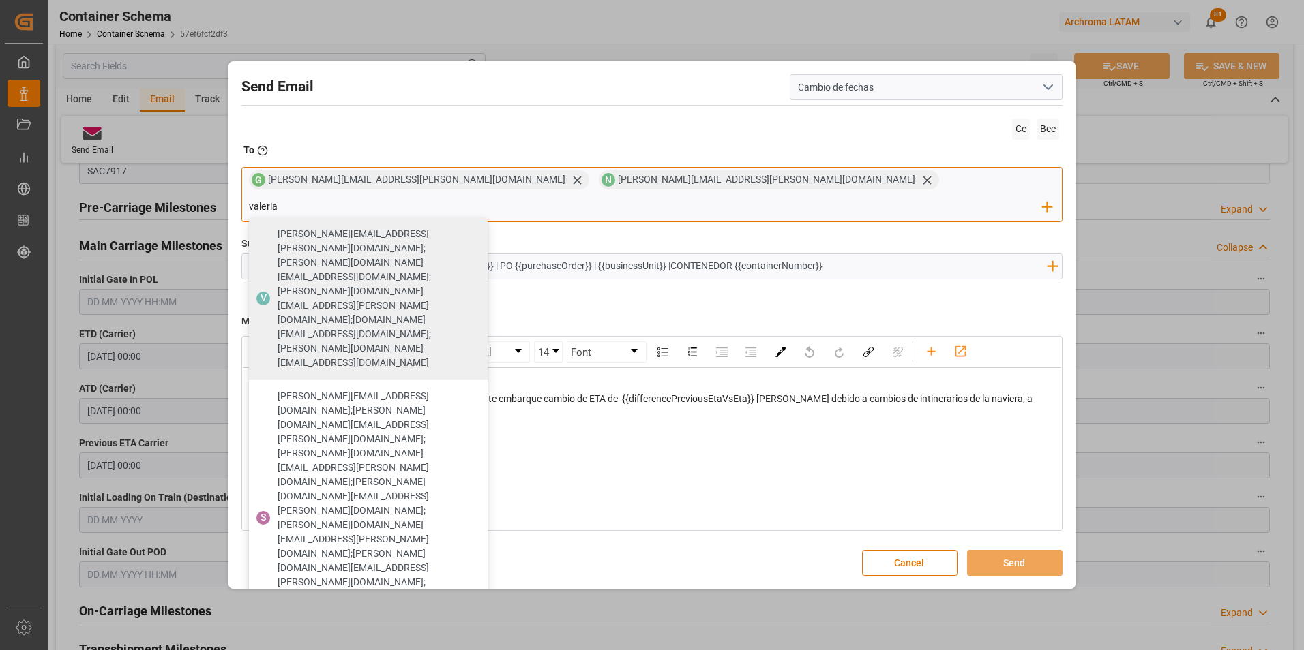
type input "valeria"
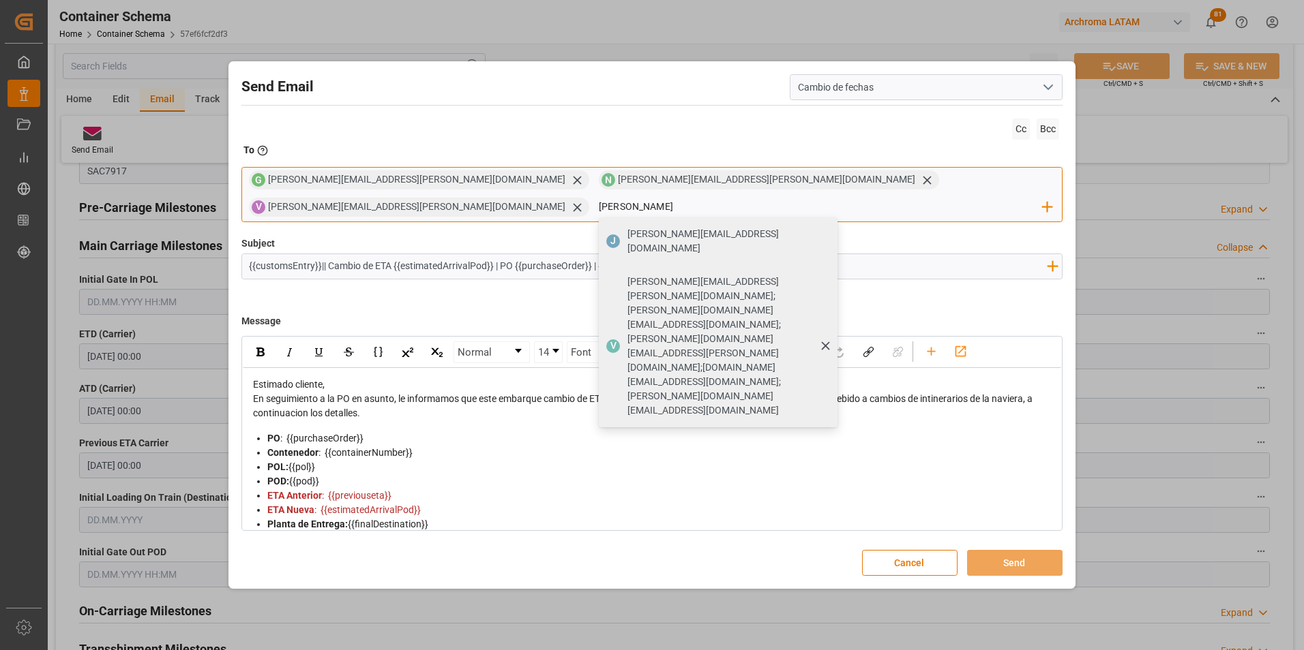
type input "[PERSON_NAME][EMAIL_ADDRESS][DOMAIN_NAME]"
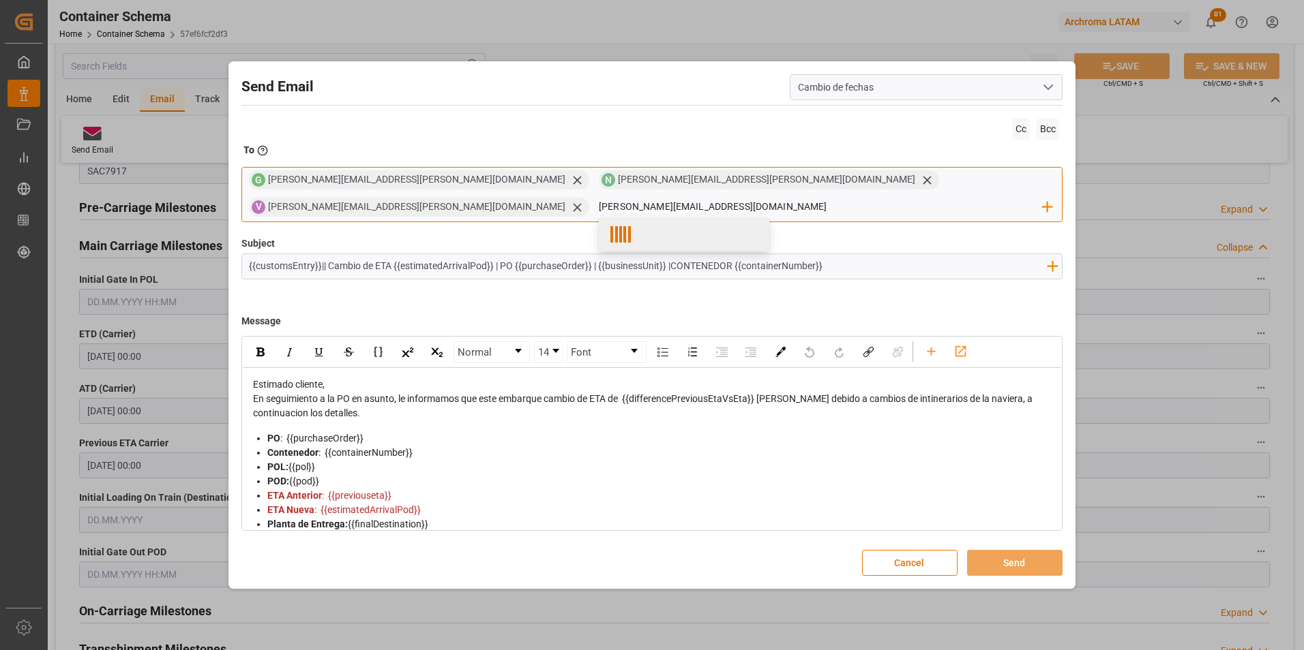
click at [769, 231] on div at bounding box center [684, 234] width 170 height 34
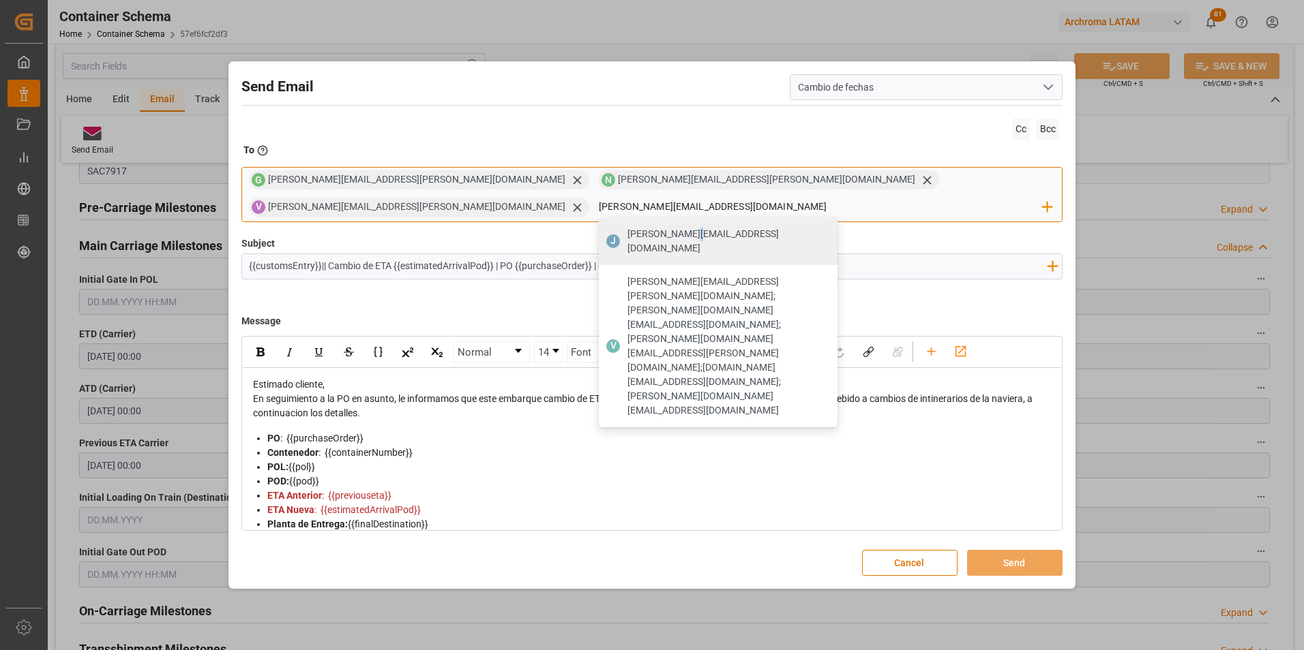
click at [832, 230] on div "[PERSON_NAME][EMAIL_ADDRESS][DOMAIN_NAME]" at bounding box center [727, 241] width 210 height 38
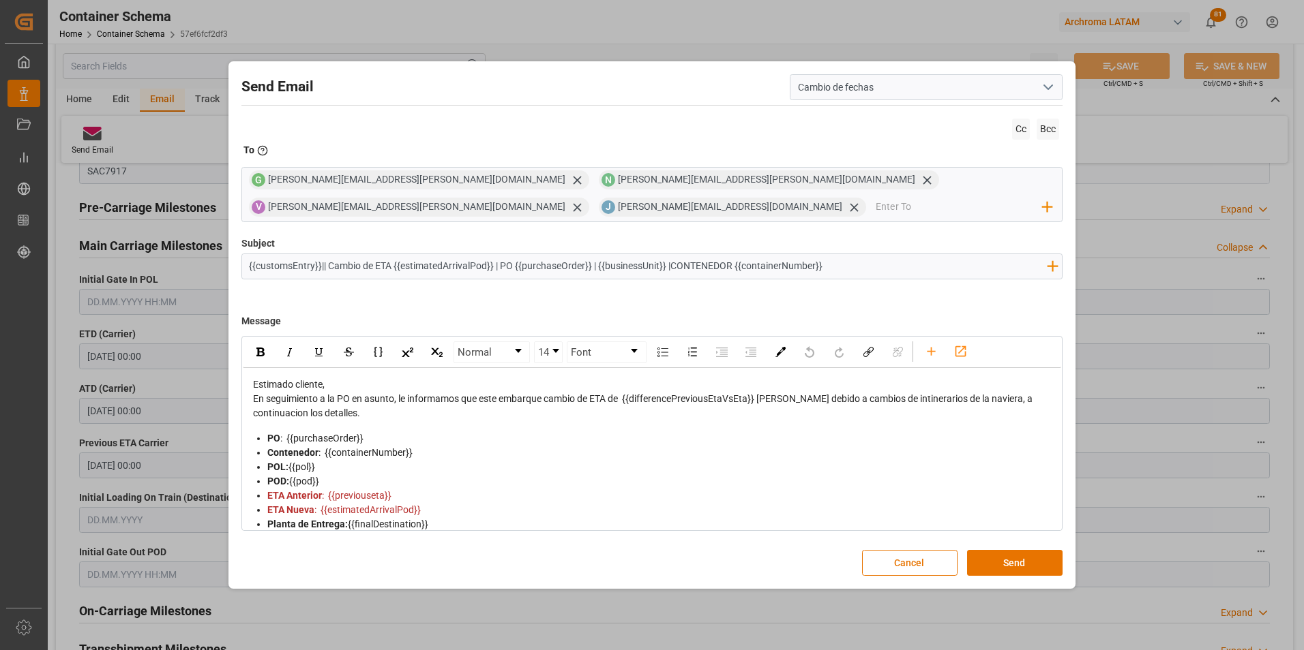
click at [827, 264] on input "{{customsEntry}}|| Cambio de ETA {{estimatedArrivalPod}} | PO {{purchaseOrder}}…" at bounding box center [648, 266] width 812 height 24
paste input "| SEA LCL"
type input "{{customsEntry}}|| Cambio de ETA {{estimatedArrivalPod}} | PO {{purchaseOrder}}…"
click at [1018, 556] on button "Send" at bounding box center [1014, 563] width 95 height 26
